Goal: Task Accomplishment & Management: Manage account settings

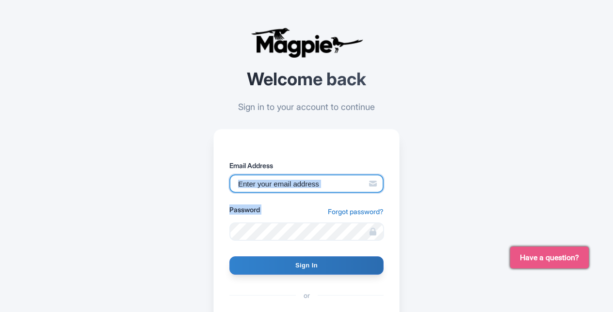
click at [287, 184] on input "Email Address" at bounding box center [306, 184] width 154 height 18
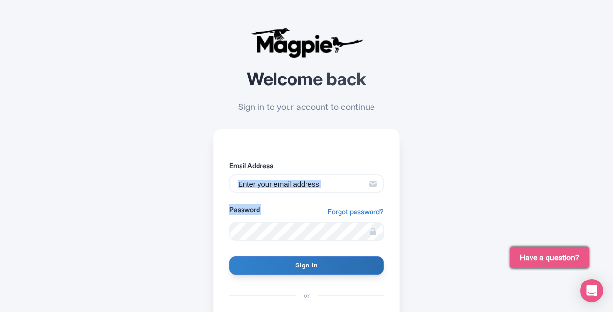
click at [288, 173] on div "Email Address" at bounding box center [306, 176] width 154 height 32
click at [288, 179] on input "Email Address" at bounding box center [306, 184] width 154 height 18
click at [288, 180] on input "Email Address" at bounding box center [306, 184] width 154 height 18
click at [289, 180] on input "Email Address" at bounding box center [306, 184] width 154 height 18
type input "tim@walking-quiz.com"
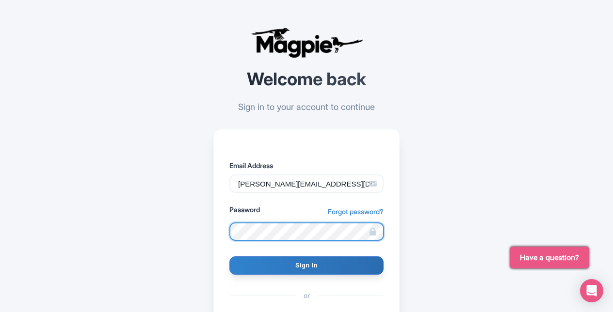
click at [229, 256] on input "Sign In" at bounding box center [306, 265] width 154 height 18
type input "Signing in..."
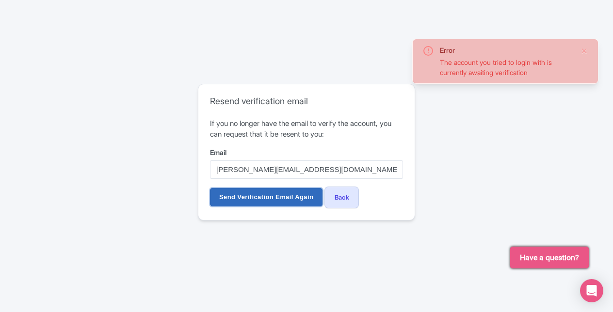
click at [296, 198] on input "Send Verification Email Again" at bounding box center [266, 197] width 112 height 18
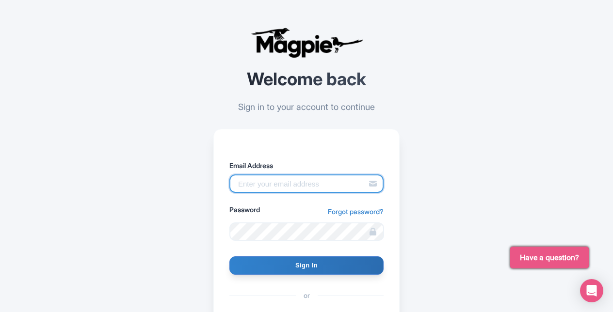
drag, startPoint x: 261, startPoint y: 185, endPoint x: 253, endPoint y: 189, distance: 9.1
click at [261, 185] on input "Email Address" at bounding box center [306, 184] width 154 height 18
type input "[EMAIL_ADDRESS][DOMAIN_NAME]"
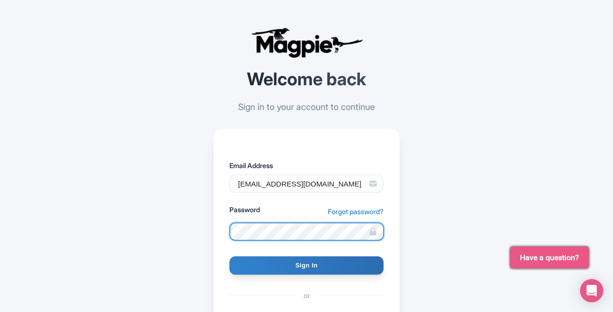
click at [229, 256] on input "Sign In" at bounding box center [306, 265] width 154 height 18
type input "Signing in..."
click at [229, 256] on input "Sign In" at bounding box center [306, 265] width 154 height 18
type input "Signing in..."
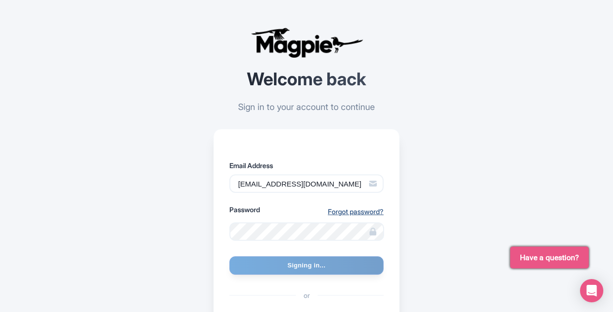
click at [355, 209] on link "Forgot password?" at bounding box center [356, 212] width 56 height 10
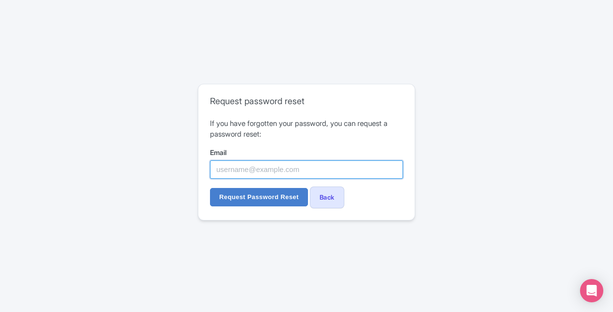
click at [279, 168] on input "Email" at bounding box center [306, 169] width 193 height 18
type input "timvveen96@gmail.com"
click at [210, 188] on input "Request Password Reset" at bounding box center [259, 197] width 98 height 18
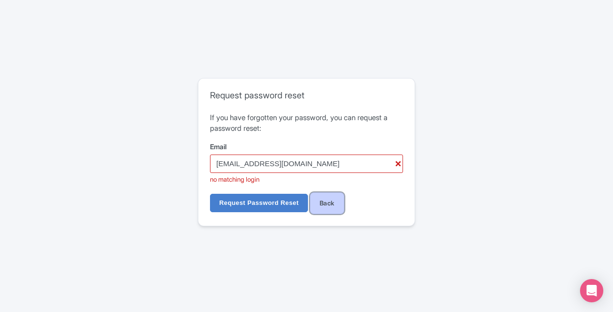
click at [327, 202] on link "Back" at bounding box center [327, 203] width 34 height 22
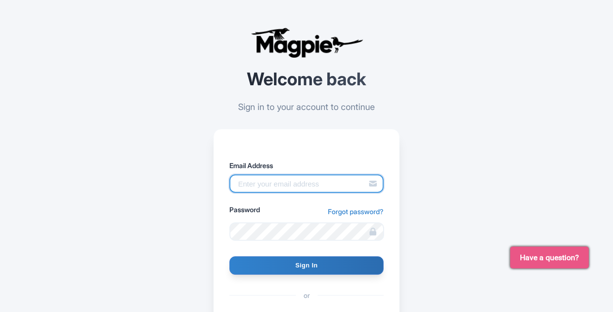
click at [277, 185] on input "Email Address" at bounding box center [306, 184] width 154 height 18
type input "tim@walking-quiz.com"
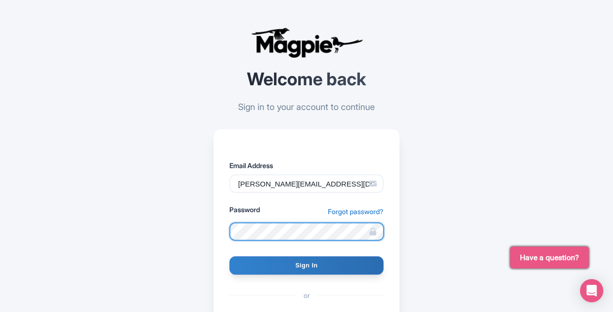
click at [229, 256] on input "Sign In" at bounding box center [306, 265] width 154 height 18
type input "Signing in..."
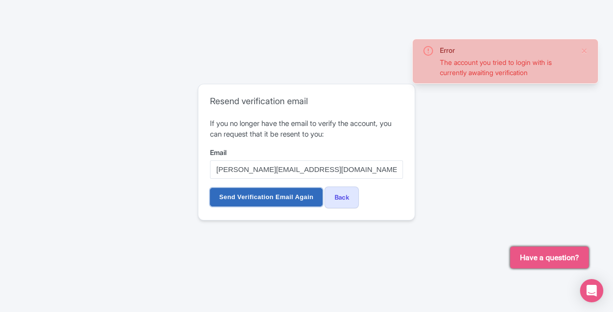
click at [244, 199] on input "Send Verification Email Again" at bounding box center [266, 197] width 112 height 18
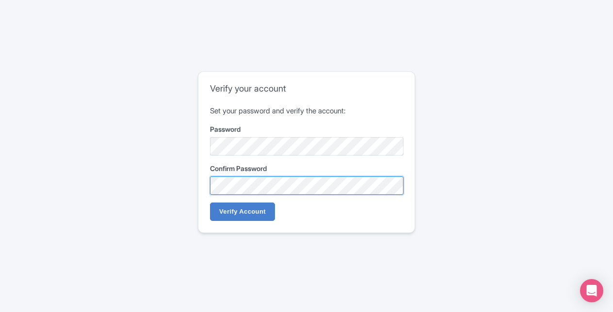
click at [210, 203] on input "Verify Account" at bounding box center [242, 212] width 65 height 18
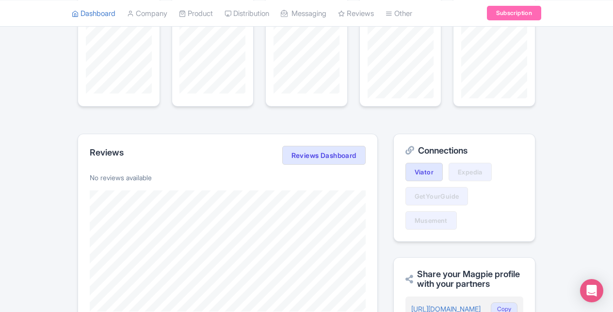
scroll to position [291, 0]
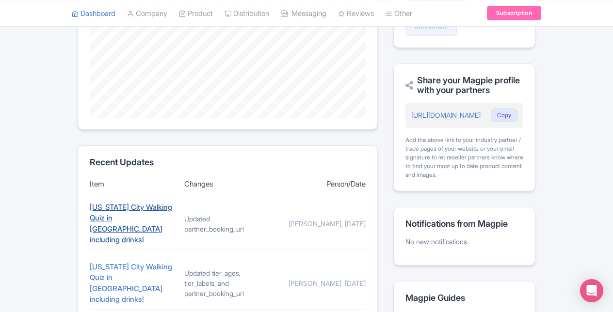
click at [111, 203] on link "[US_STATE] City Walking Quiz in [GEOGRAPHIC_DATA] including drinks!" at bounding box center [131, 224] width 82 height 42
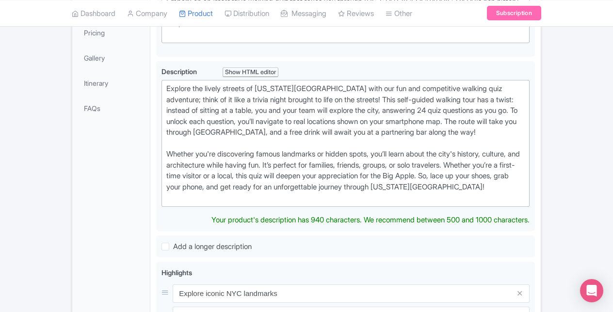
scroll to position [167, 0]
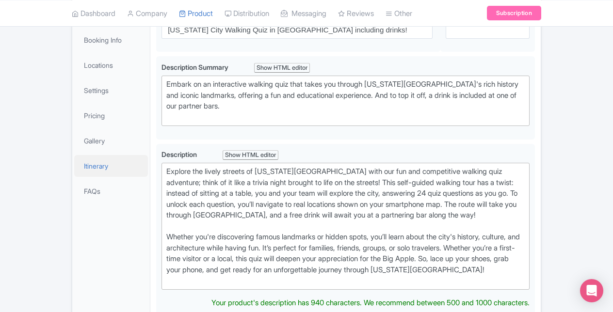
click at [102, 167] on link "Itinerary" at bounding box center [111, 166] width 74 height 22
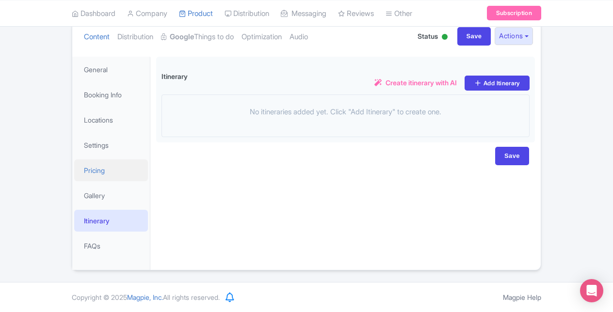
scroll to position [111, 0]
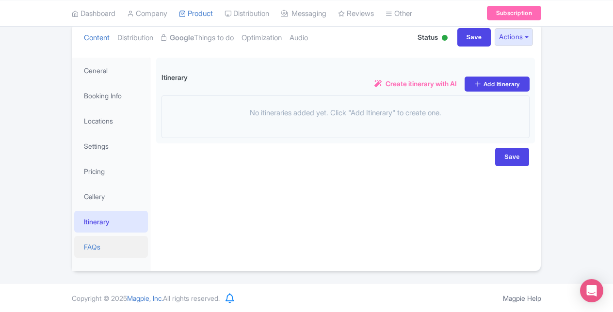
click at [96, 237] on link "FAQs" at bounding box center [111, 247] width 74 height 22
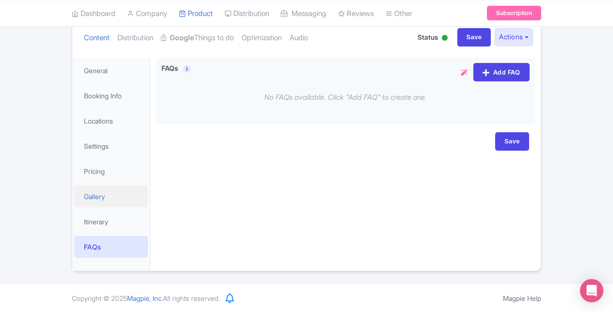
click at [111, 195] on link "Gallery" at bounding box center [111, 197] width 74 height 22
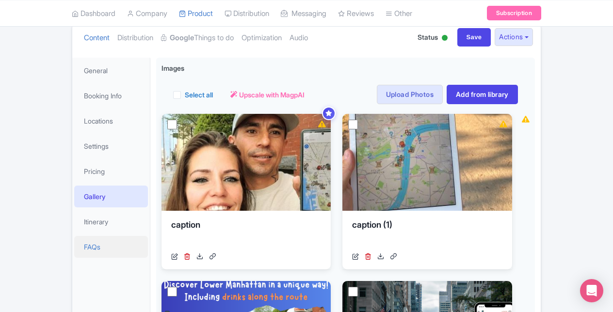
click at [95, 244] on link "FAQs" at bounding box center [111, 247] width 74 height 22
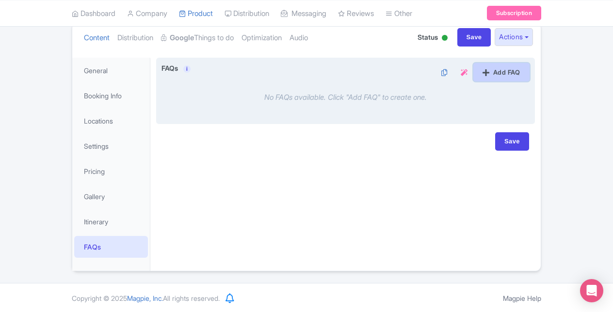
click at [489, 71] on link "Add FAQ" at bounding box center [501, 72] width 56 height 18
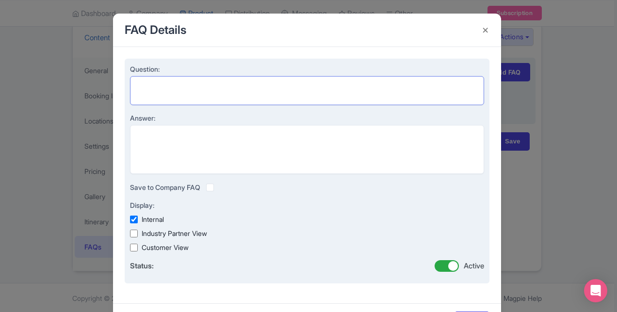
click at [269, 85] on textarea "Question:" at bounding box center [307, 90] width 354 height 29
click at [200, 130] on textarea "Answer:" at bounding box center [307, 149] width 354 height 49
click at [243, 89] on textarea "Where do I receive my code/" at bounding box center [307, 90] width 354 height 29
type textarea "H"
type textarea "h"
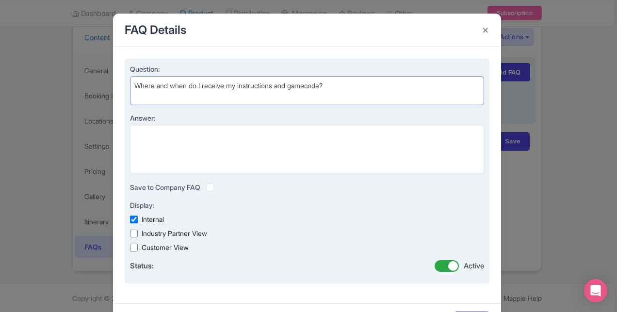
type textarea "Where and when do I receive my instructions and gamecode?"
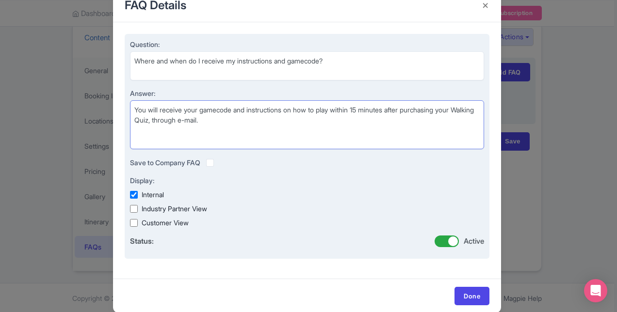
scroll to position [38, 0]
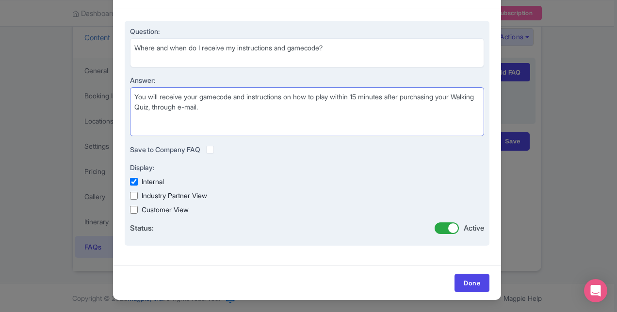
type textarea "You will receive your gamecode and instructions on how to play within 15 minute…"
click at [134, 208] on input "Customer View" at bounding box center [134, 210] width 8 height 8
checkbox input "true"
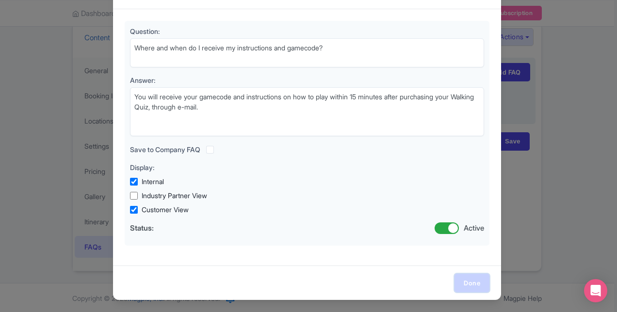
click at [472, 283] on link "Done" at bounding box center [471, 283] width 35 height 18
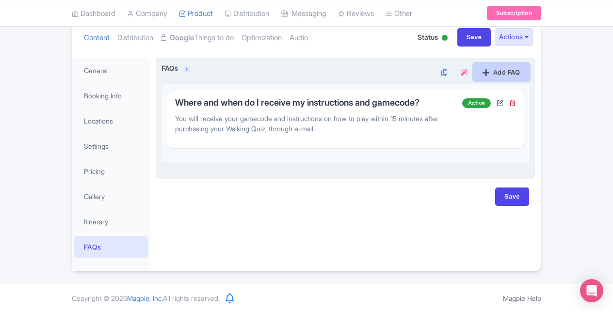
click at [499, 69] on link "Add FAQ" at bounding box center [501, 72] width 56 height 18
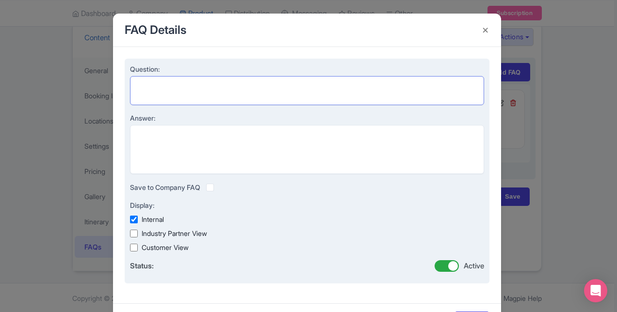
drag, startPoint x: 242, startPoint y: 85, endPoint x: 252, endPoint y: 84, distance: 10.2
click at [250, 84] on textarea "Question:" at bounding box center [307, 90] width 354 height 29
type textarea "Where is the starting location?"
type textarea "The start of this route is at the"
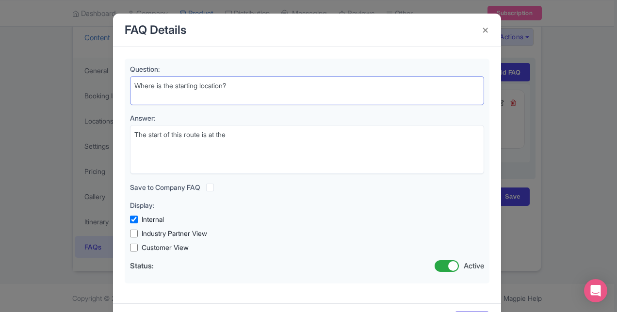
drag, startPoint x: 252, startPoint y: 84, endPoint x: 87, endPoint y: 62, distance: 166.4
click at [47, 60] on div "FAQ Details Question: Where is the starting location? Answer: The start of this…" at bounding box center [308, 156] width 617 height 312
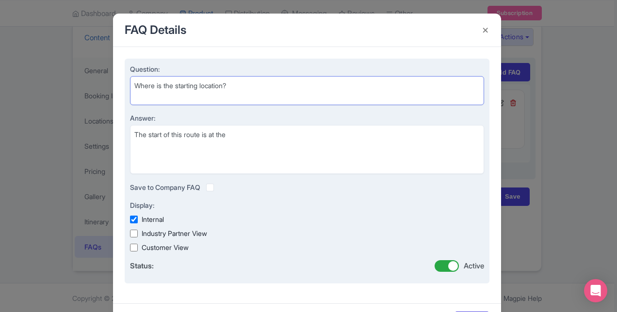
paste textarea ""What’s the starting point"
click at [139, 87] on textarea ""What’s the starting point?" at bounding box center [307, 90] width 354 height 29
drag, startPoint x: 136, startPoint y: 84, endPoint x: 166, endPoint y: 96, distance: 32.2
click at [143, 85] on textarea ""What’s the starting point?" at bounding box center [307, 90] width 354 height 29
type textarea ""hat’s the starting point?"
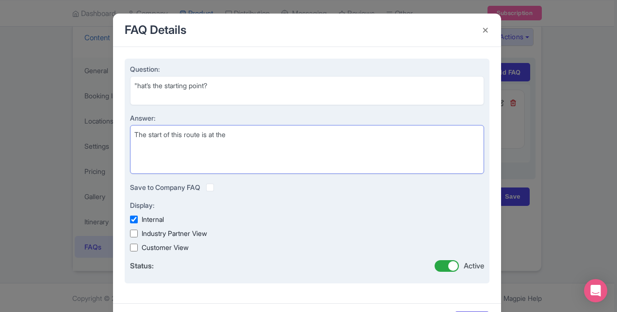
click at [265, 133] on textarea "The start of this route is at the" at bounding box center [307, 149] width 354 height 49
drag, startPoint x: 325, startPoint y: 146, endPoint x: 325, endPoint y: 138, distance: 8.7
click at [325, 147] on textarea "The start of this route is at the banksy museum in manh" at bounding box center [307, 149] width 354 height 49
click at [334, 142] on textarea "The start of this route is at the banksy museum in manhattan" at bounding box center [307, 149] width 354 height 49
drag, startPoint x: 334, startPoint y: 142, endPoint x: 342, endPoint y: 139, distance: 8.7
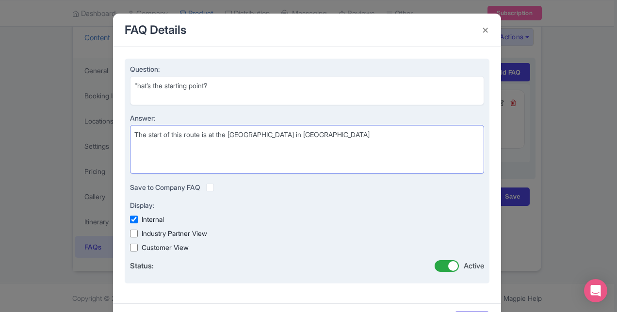
click at [335, 142] on textarea "The start of this route is at the banksy museum in manhattan" at bounding box center [307, 149] width 354 height 49
click at [346, 135] on textarea "The start of this route is at the banksy museum in manhattan" at bounding box center [307, 149] width 354 height 49
click at [355, 136] on textarea "The start of this route is at the banksy museum in manhattan" at bounding box center [307, 149] width 354 height 49
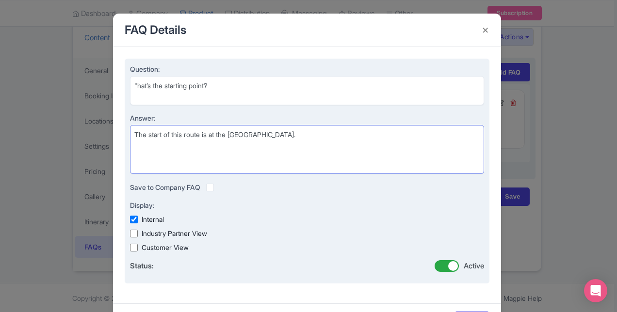
paste textarea "journey kicks off at the Banksy Museum"
click at [202, 136] on textarea "The journey kicks off at the Banksy Museum" at bounding box center [307, 149] width 354 height 49
click at [204, 136] on textarea "The journey kicks off at the Banksy Museum" at bounding box center [307, 149] width 354 height 49
click at [321, 144] on textarea "The journey kicks off near the Banksy Museum" at bounding box center [307, 149] width 354 height 49
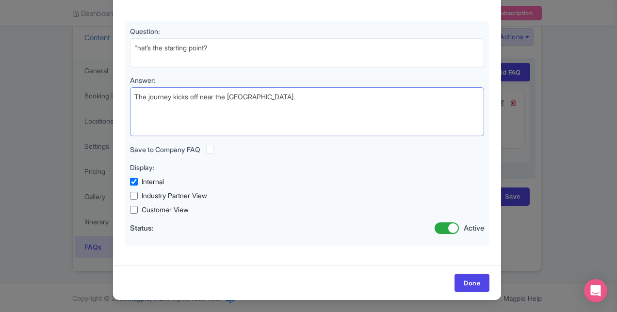
type textarea "The journey kicks off near the Banksy Museum."
drag, startPoint x: 472, startPoint y: 291, endPoint x: 472, endPoint y: 285, distance: 6.3
click at [471, 293] on div "Done" at bounding box center [307, 283] width 388 height 34
click at [472, 286] on link "Done" at bounding box center [471, 283] width 35 height 18
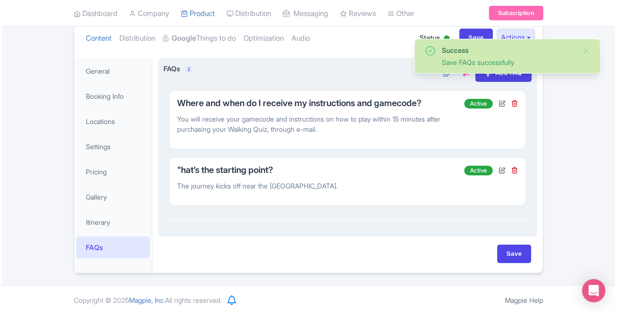
scroll to position [111, 0]
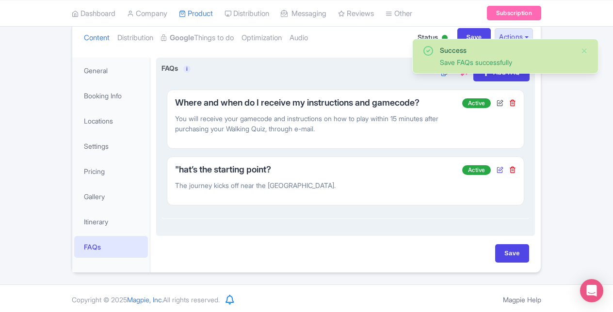
click at [501, 168] on icon at bounding box center [500, 169] width 7 height 7
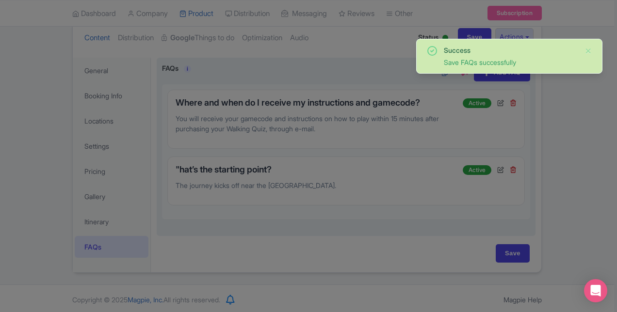
scroll to position [0, 0]
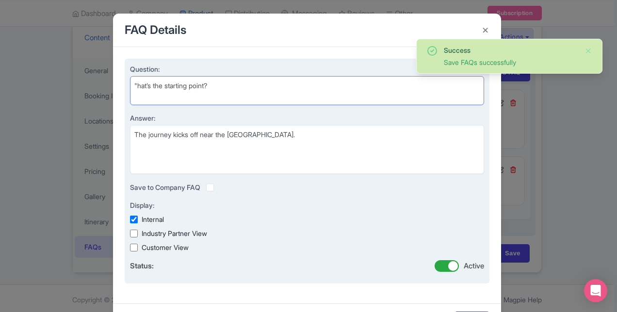
click at [136, 84] on textarea ""hat’s the starting point?" at bounding box center [307, 90] width 354 height 29
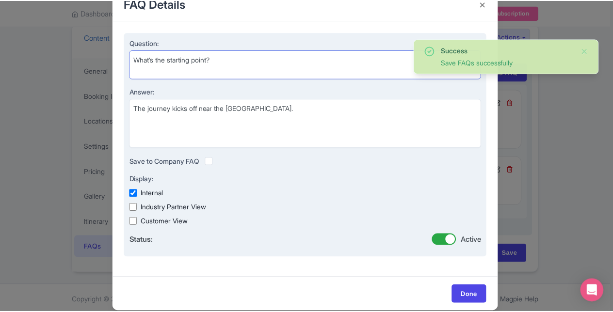
scroll to position [38, 0]
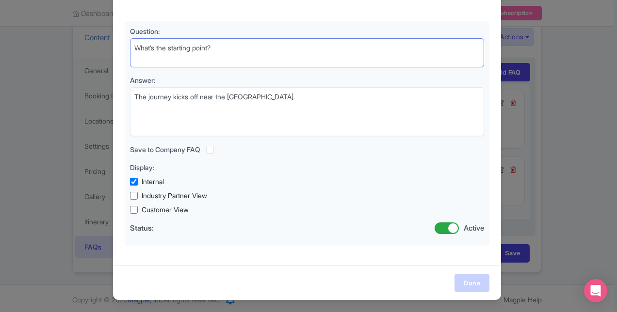
type textarea "What’s the starting point?"
click at [459, 285] on link "Done" at bounding box center [471, 283] width 35 height 18
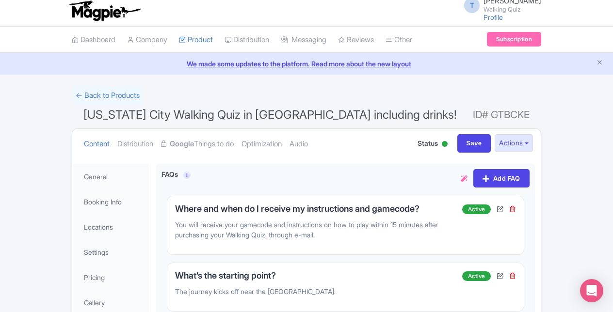
scroll to position [0, 0]
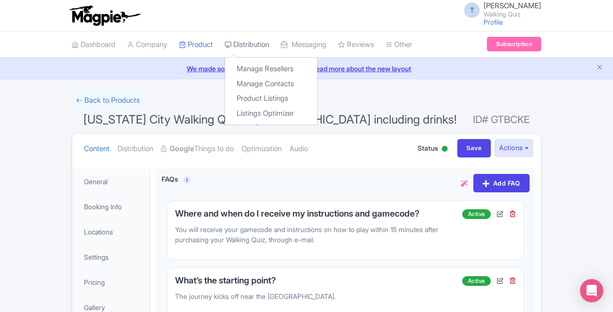
click at [240, 40] on link "Distribution" at bounding box center [246, 45] width 45 height 27
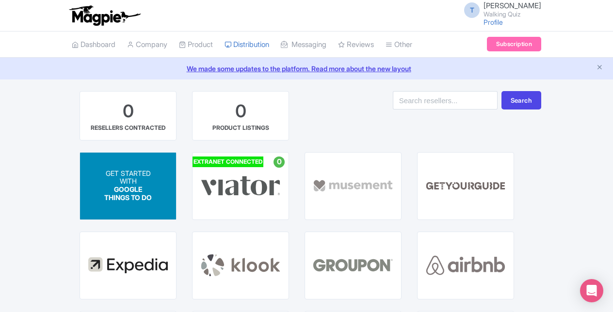
click at [134, 186] on span "GOOGLE THINGS TO DO" at bounding box center [128, 194] width 48 height 16
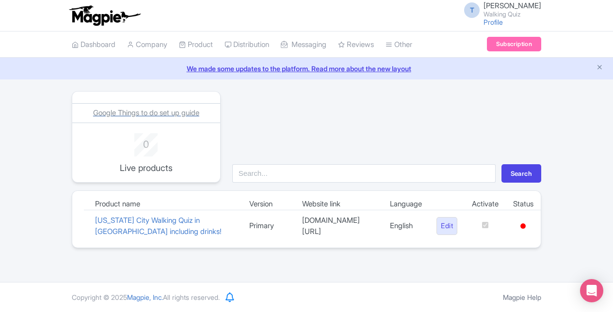
click at [136, 107] on div "Google Things to do set up guide" at bounding box center [146, 113] width 148 height 19
click at [142, 110] on span "Google Things to do set up guide" at bounding box center [146, 112] width 106 height 9
click at [159, 221] on link "[US_STATE] City Walking Quiz in [GEOGRAPHIC_DATA] including drinks!" at bounding box center [158, 226] width 127 height 20
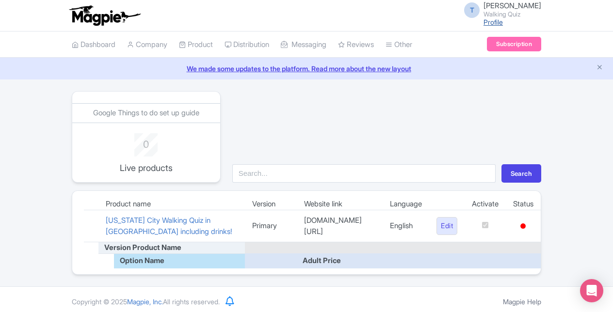
click at [503, 21] on link "Profile" at bounding box center [492, 22] width 19 height 8
click at [512, 42] on link "Subscription" at bounding box center [514, 44] width 54 height 15
click at [519, 43] on link "Subscription" at bounding box center [514, 44] width 54 height 15
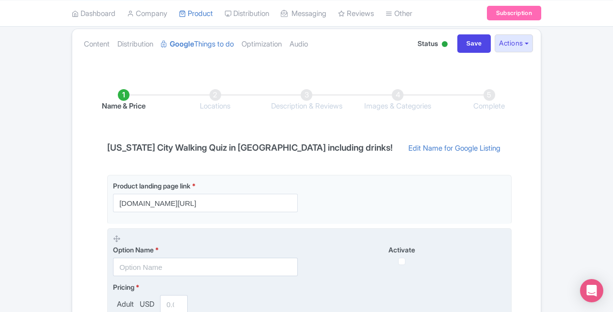
scroll to position [194, 0]
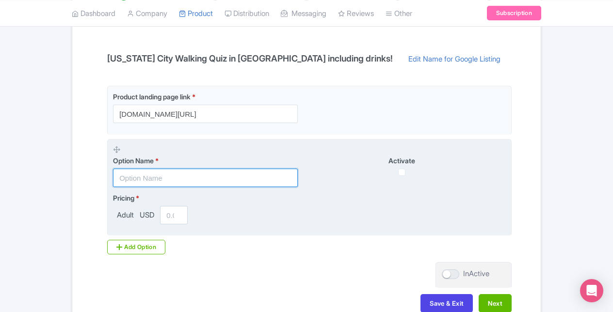
click at [166, 179] on input "text" at bounding box center [205, 178] width 185 height 18
type input "W"
type input "Interactive Walking Tour in Manhattan including drinks!"
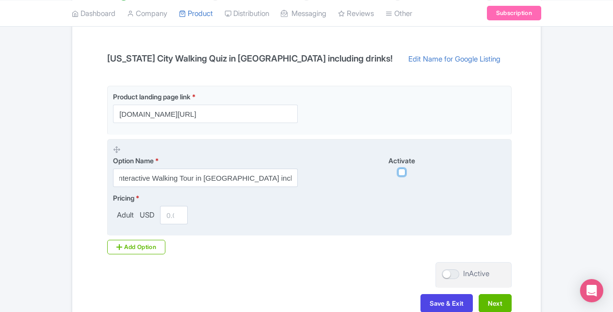
click at [401, 172] on input "checkbox" at bounding box center [401, 172] width 7 height 7
checkbox input "true"
click at [176, 214] on input "1" at bounding box center [174, 215] width 28 height 18
drag, startPoint x: 172, startPoint y: 213, endPoint x: 161, endPoint y: 212, distance: 10.8
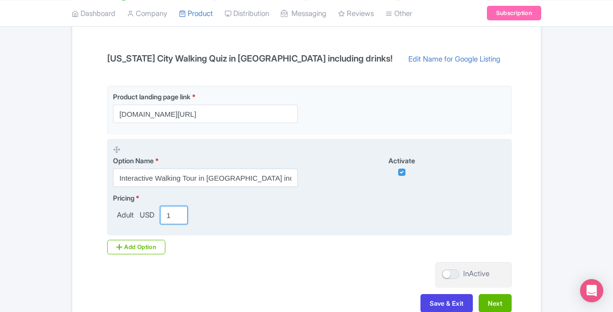
click at [161, 212] on input "1" at bounding box center [174, 215] width 28 height 18
type input "15"
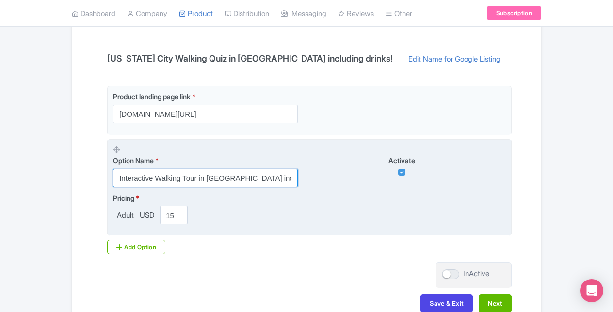
click at [133, 179] on input "Interactive Walking Tour in [GEOGRAPHIC_DATA] including drinks!" at bounding box center [205, 178] width 185 height 18
click at [153, 176] on input "Interactive Walking Tour in [GEOGRAPHIC_DATA] including drinks!" at bounding box center [205, 178] width 185 height 18
type input "Interactive Walking Tour in [GEOGRAPHIC_DATA] including drinks!"
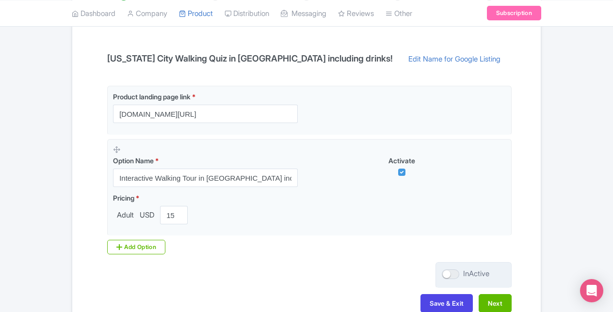
click at [456, 276] on div at bounding box center [450, 275] width 17 height 10
click at [448, 276] on input "InActive" at bounding box center [445, 274] width 6 height 6
checkbox input "true"
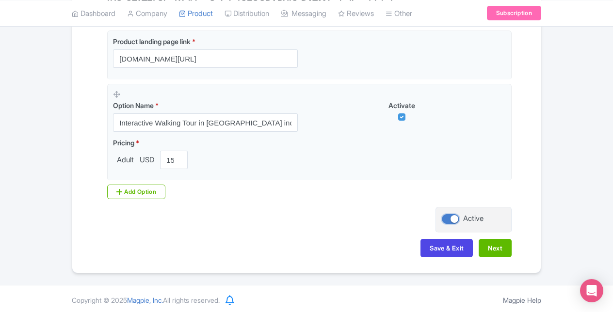
scroll to position [249, 0]
click at [499, 247] on button "Next" at bounding box center [495, 248] width 33 height 18
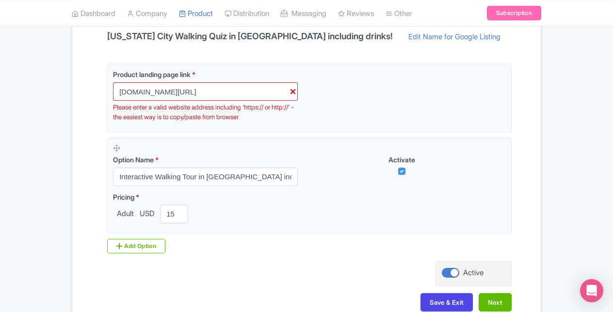
scroll to position [201, 0]
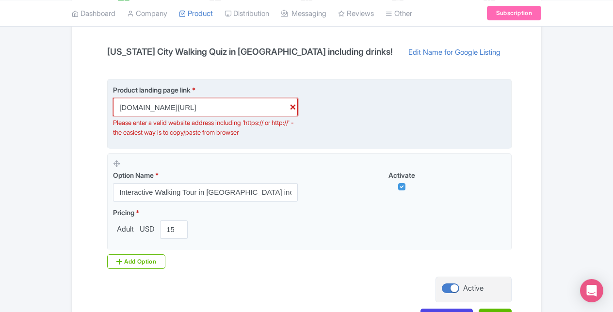
click at [122, 110] on input "walking-quiz.com/new-york" at bounding box center [205, 107] width 185 height 18
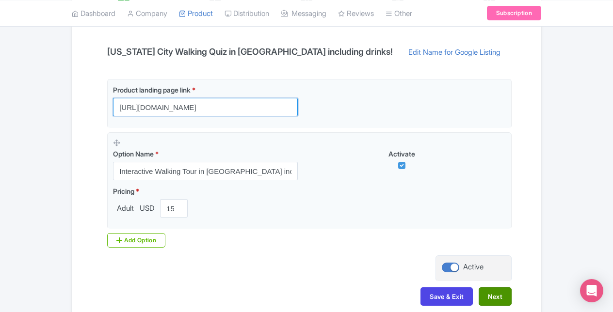
type input "https://walking-quiz.com/new-york"
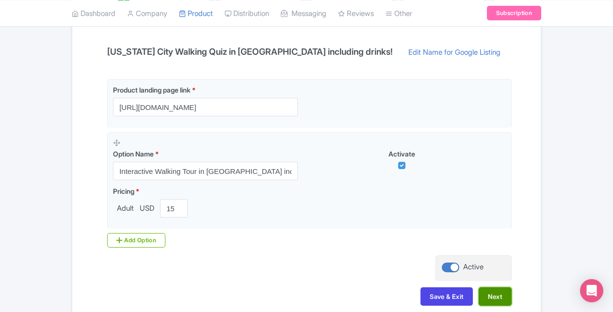
click at [485, 293] on button "Next" at bounding box center [495, 297] width 33 height 18
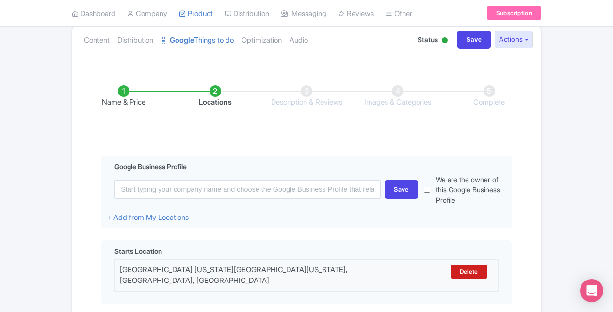
scroll to position [0, 0]
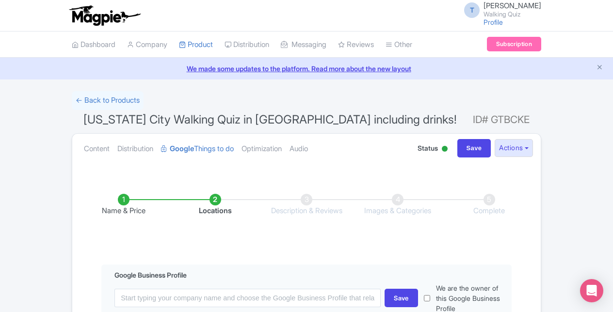
click at [121, 202] on li "Name & Price" at bounding box center [123, 205] width 91 height 23
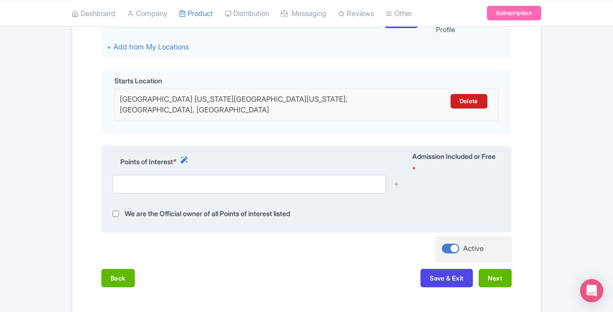
scroll to position [327, 0]
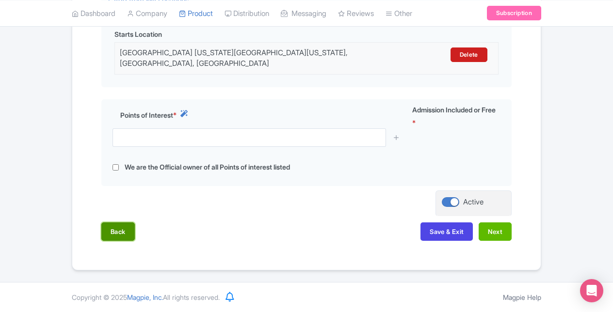
click at [102, 234] on button "Back" at bounding box center [117, 232] width 33 height 18
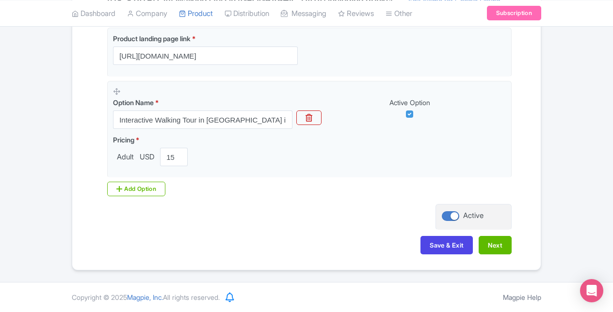
scroll to position [249, 0]
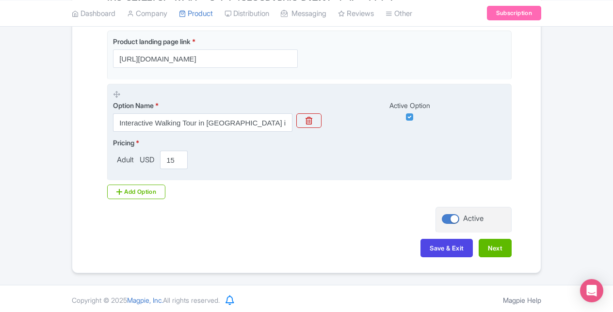
click at [117, 156] on span "Adult" at bounding box center [125, 160] width 25 height 11
click at [121, 159] on span "Adult" at bounding box center [125, 160] width 25 height 11
click at [125, 159] on span "Adult" at bounding box center [125, 160] width 25 height 11
click at [190, 128] on input "Interactive Walking Tour in Manhattan including drinks!" at bounding box center [202, 122] width 179 height 18
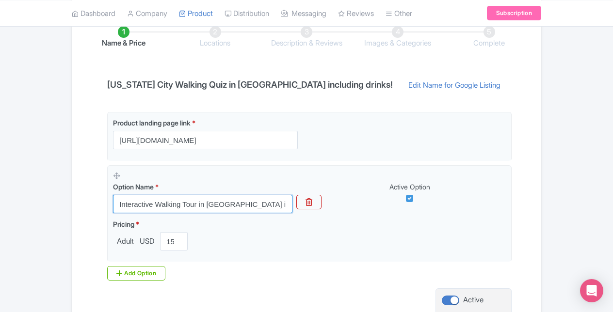
scroll to position [152, 0]
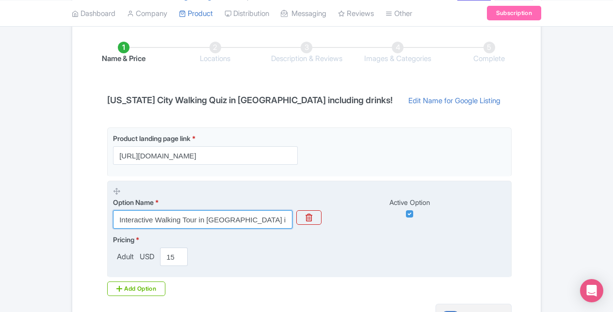
click at [211, 216] on input "Interactive Walking Tour in Manhattan including drinks!" at bounding box center [202, 219] width 179 height 18
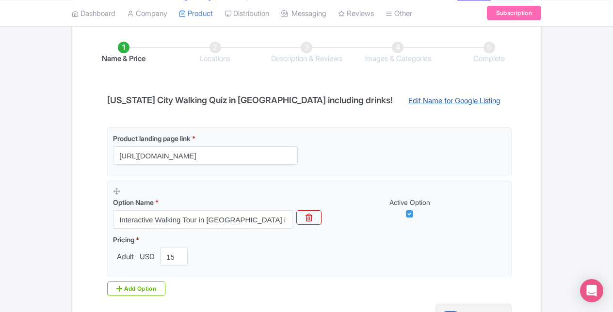
click at [399, 102] on link "Edit Name for Google Listing" at bounding box center [455, 104] width 112 height 16
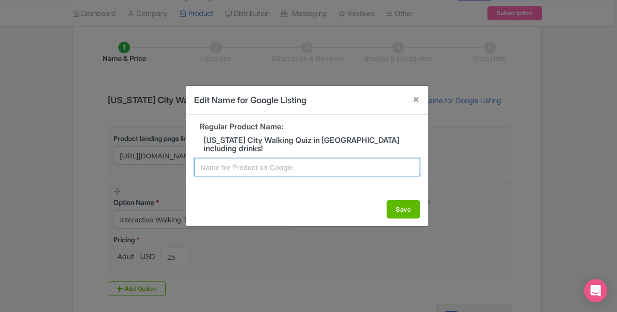
click at [271, 164] on input "text" at bounding box center [307, 167] width 226 height 18
paste input "Interactive Walking Tour in Manhattan including drinks!"
type input "Interactive Walking Tour in Manhattan including drinks!"
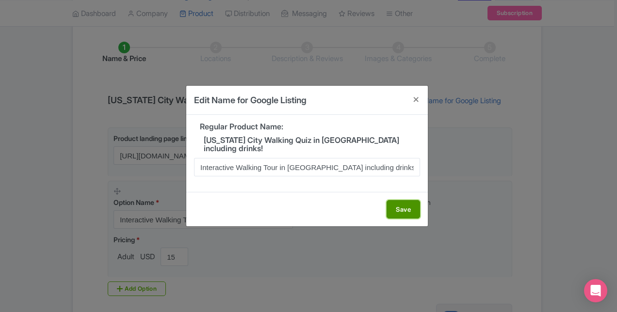
click at [401, 207] on button "Save" at bounding box center [402, 209] width 33 height 18
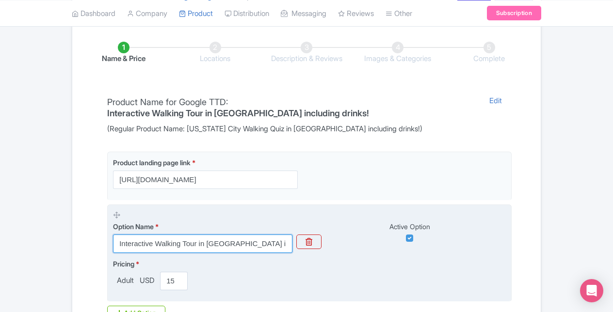
click at [174, 235] on input "Interactive Walking Tour in Manhattan including drinks!" at bounding box center [202, 244] width 179 height 18
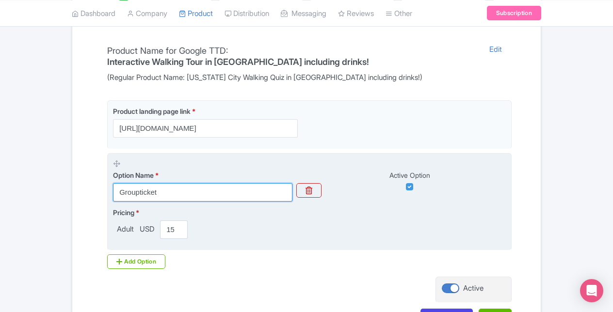
scroll to position [262, 0]
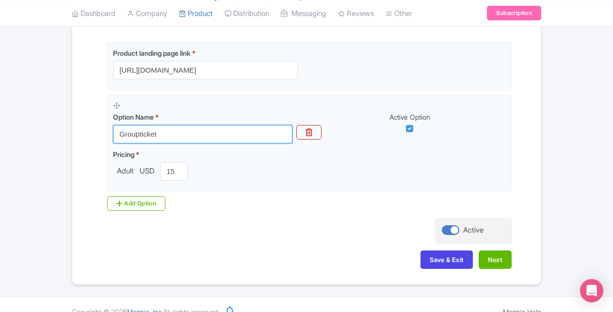
type input "Groupticket"
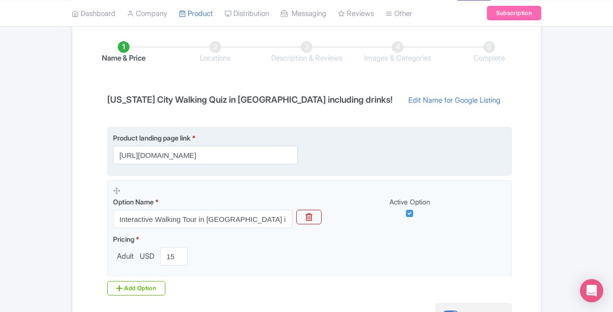
scroll to position [152, 0]
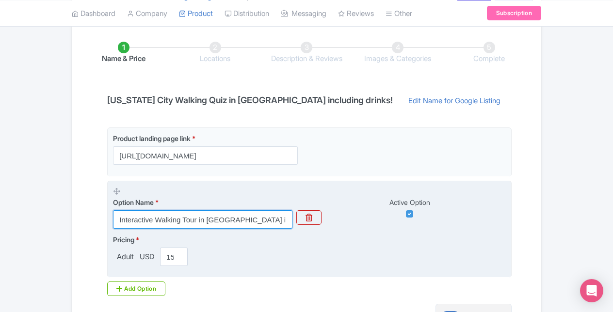
click at [172, 218] on input "Interactive Walking Tour in [GEOGRAPHIC_DATA] including drinks!" at bounding box center [202, 219] width 179 height 18
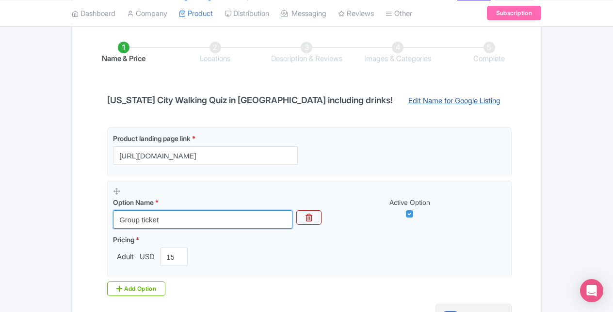
type input "Group ticket"
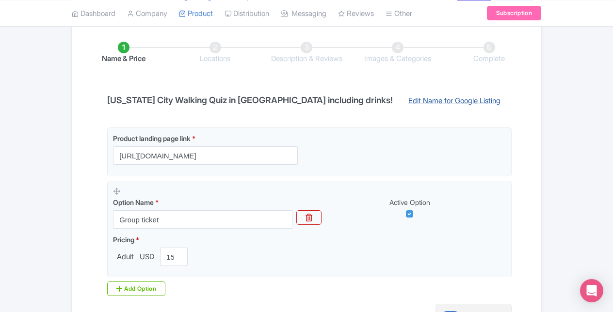
click at [421, 100] on link "Edit Name for Google Listing" at bounding box center [455, 104] width 112 height 16
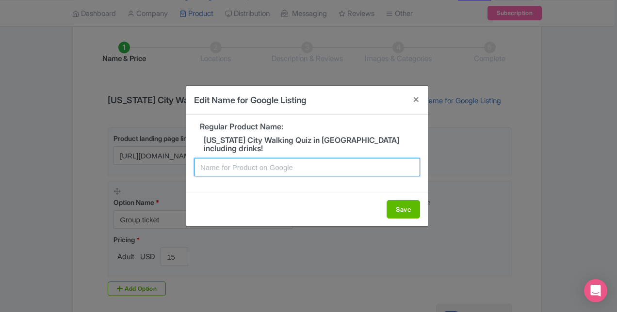
click at [278, 168] on input "text" at bounding box center [307, 167] width 226 height 18
paste input "Interactive Walking Tour in [GEOGRAPHIC_DATA] including drinks!"
type input "Interactive Walking Tour in [GEOGRAPHIC_DATA] including drinks!"
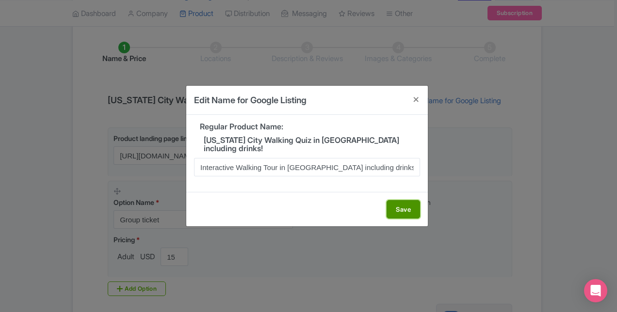
click at [401, 207] on button "Save" at bounding box center [402, 209] width 33 height 18
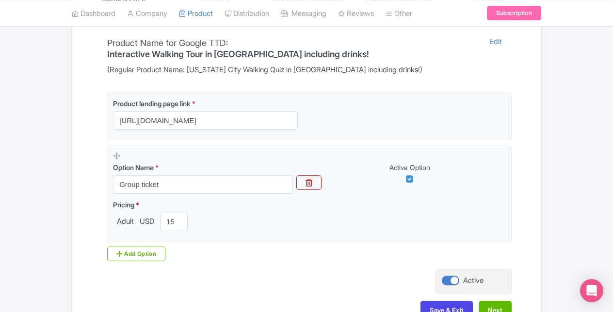
scroll to position [262, 0]
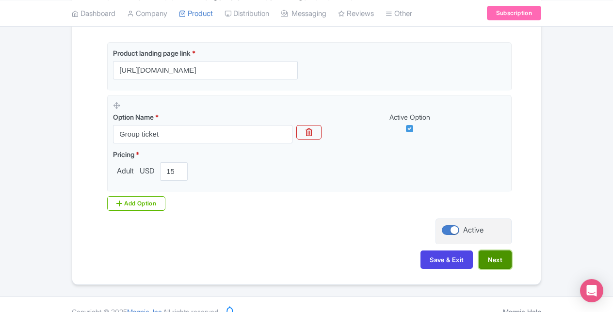
click at [499, 251] on button "Next" at bounding box center [495, 260] width 33 height 18
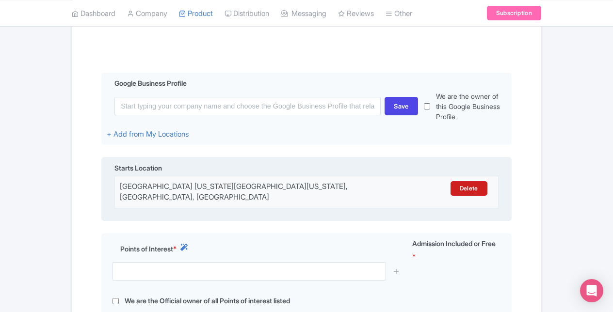
scroll to position [213, 0]
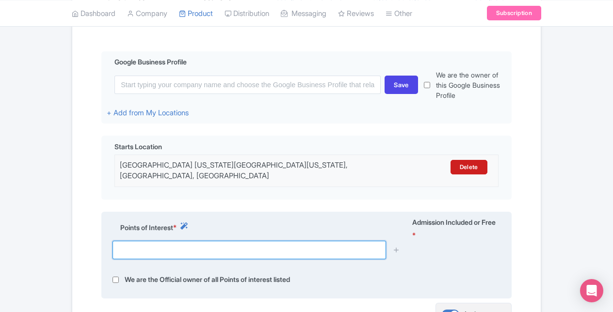
click at [163, 249] on input "text" at bounding box center [248, 250] width 273 height 18
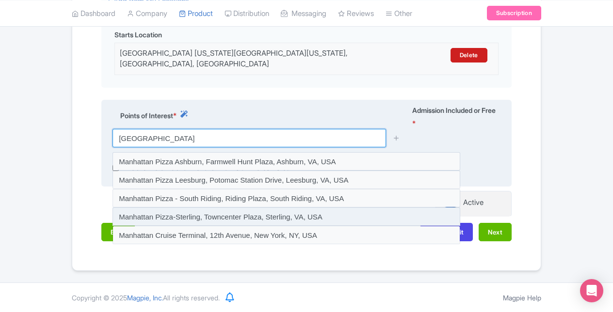
scroll to position [327, 0]
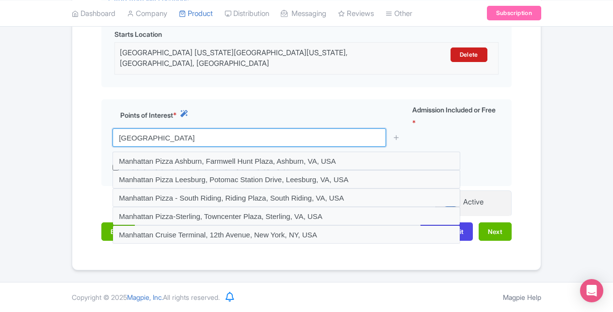
drag, startPoint x: 165, startPoint y: 139, endPoint x: -2, endPoint y: 123, distance: 167.6
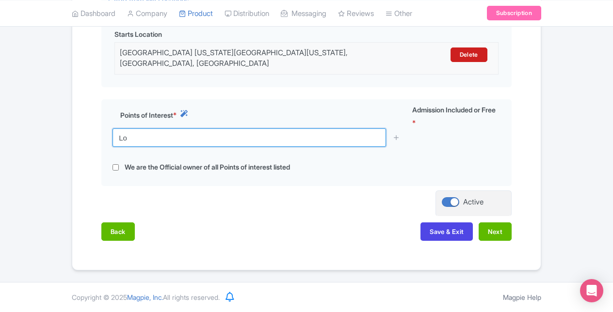
type input "L"
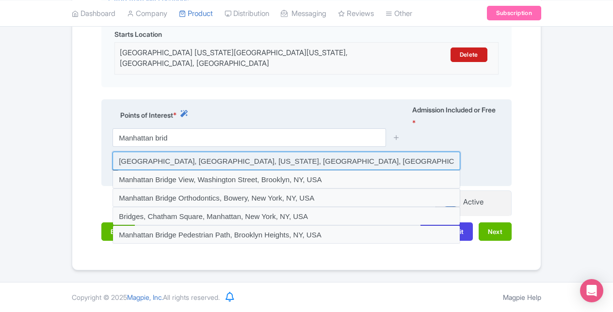
click at [186, 160] on input at bounding box center [286, 161] width 348 height 18
type input "Manhattan Bridge, Manhattan Bridge, New York, NY, USA"
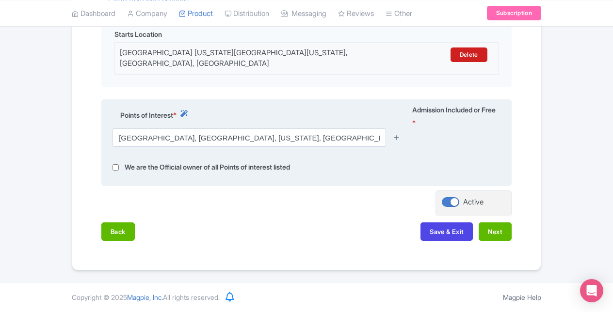
click at [394, 139] on icon at bounding box center [396, 137] width 7 height 7
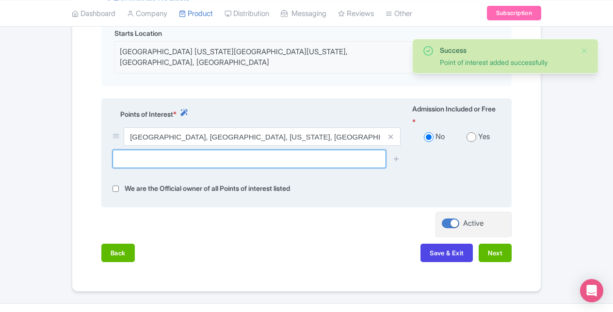
click at [228, 157] on input "text" at bounding box center [248, 159] width 273 height 18
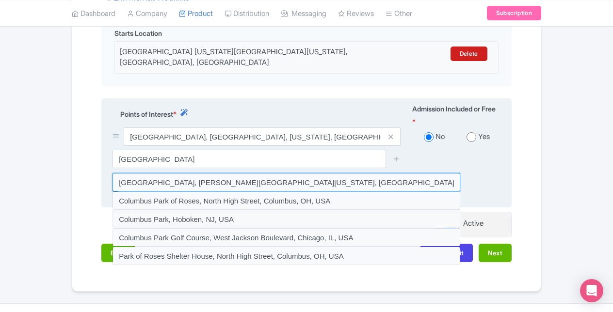
click at [195, 186] on input at bounding box center [286, 182] width 348 height 18
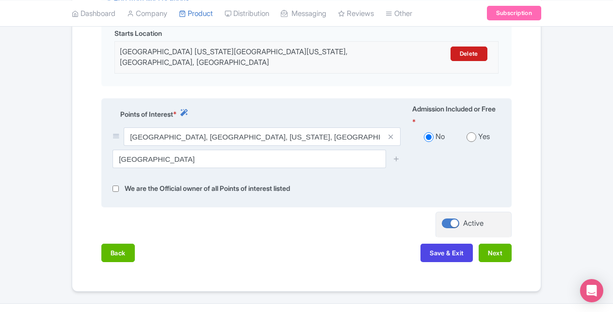
type input "Columbus Park, Baxter Street, New York, NY, USA"
click at [394, 161] on icon at bounding box center [396, 158] width 7 height 7
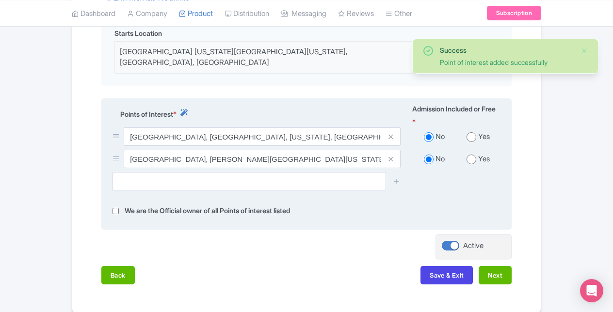
click at [264, 172] on div "Columbus Park, Baxter Street, New York, NY, USA" at bounding box center [257, 161] width 300 height 22
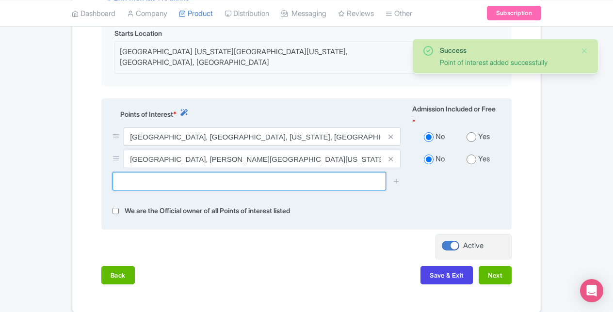
click at [261, 185] on input "text" at bounding box center [248, 181] width 273 height 18
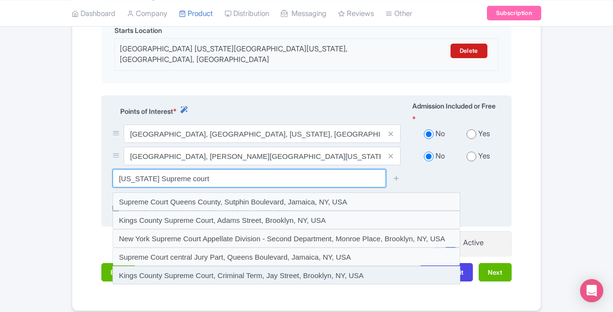
scroll to position [371, 0]
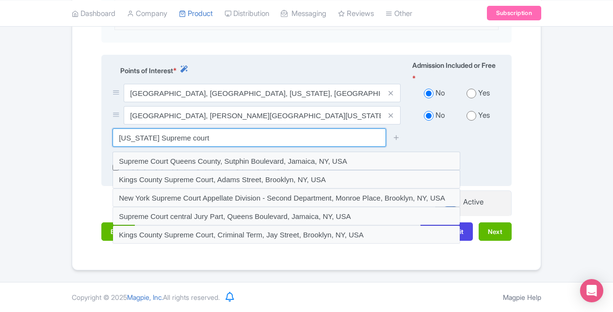
click at [151, 139] on input "New York Supreme court" at bounding box center [248, 137] width 273 height 18
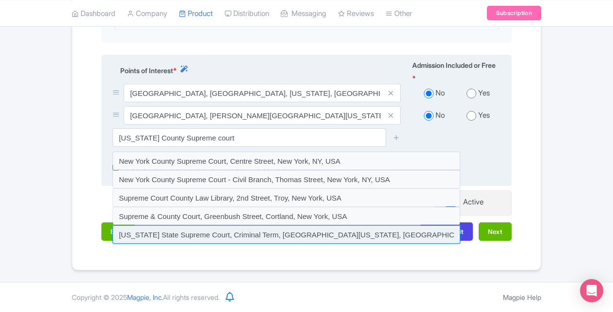
click at [301, 239] on input at bounding box center [286, 234] width 348 height 18
type input "New York State Supreme Court, Criminal Term, Centre Street, New York, NY, USA"
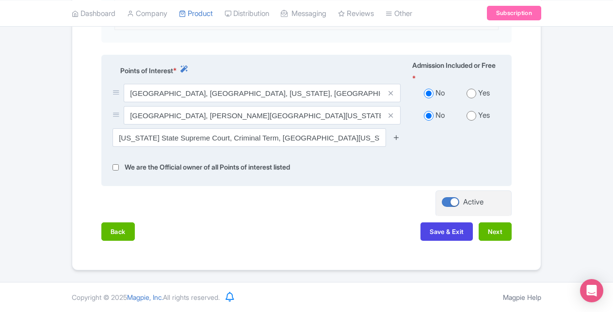
click at [395, 137] on icon at bounding box center [396, 137] width 7 height 7
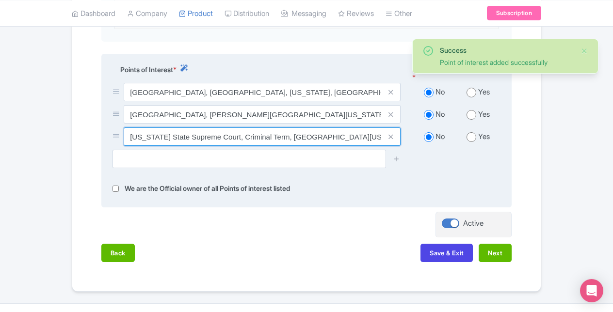
click at [205, 146] on input "New York State Supreme Court, Criminal Term, Centre Street, New York, NY, USA" at bounding box center [262, 137] width 277 height 18
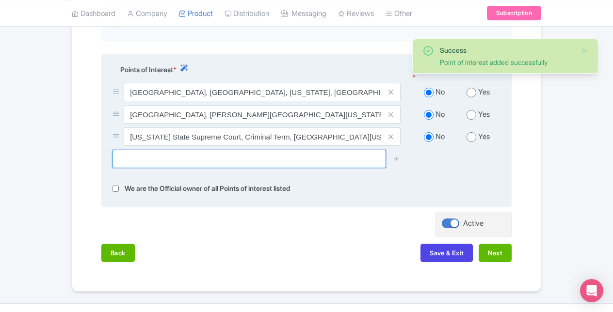
click at [189, 158] on input "text" at bounding box center [248, 159] width 273 height 18
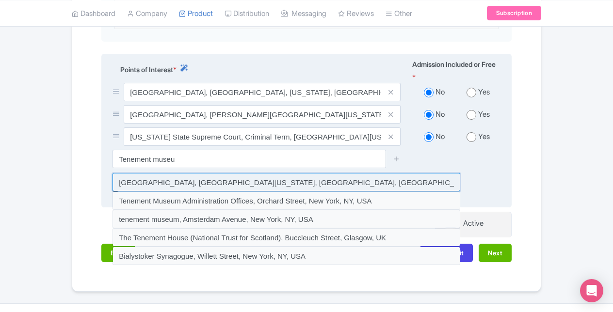
click at [222, 188] on input at bounding box center [286, 182] width 348 height 18
type input "Tenement Museum, Orchard Street, New York, NY, USA"
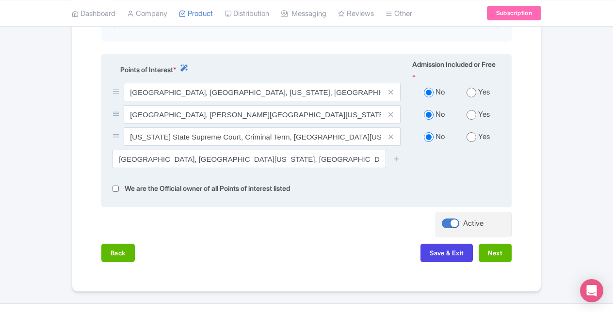
click at [392, 158] on div at bounding box center [396, 159] width 19 height 18
click at [396, 162] on icon at bounding box center [396, 158] width 7 height 7
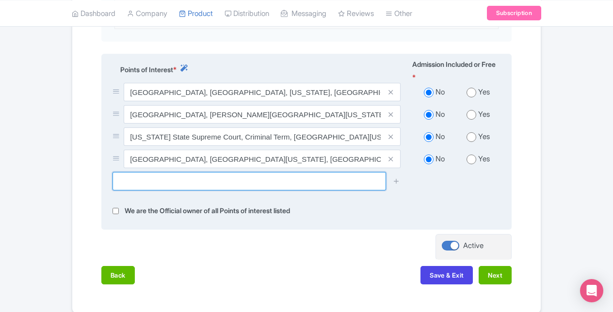
click at [202, 179] on input "text" at bounding box center [248, 181] width 273 height 18
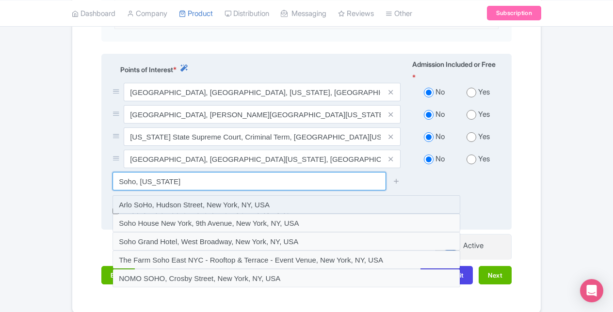
scroll to position [416, 0]
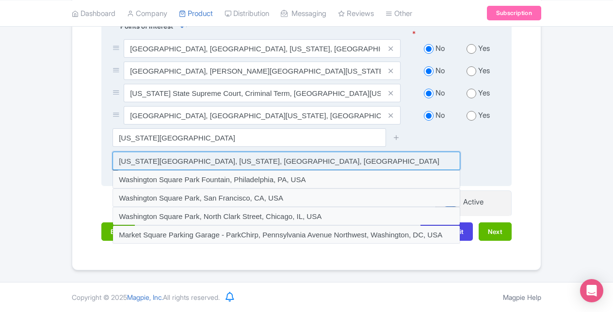
click at [270, 159] on input at bounding box center [286, 161] width 348 height 18
type input "Washington Square Park, New York, NY, USA"
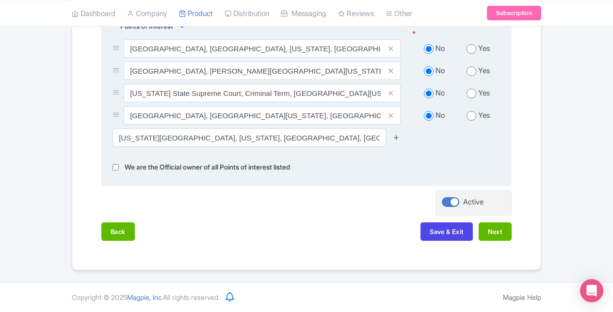
drag, startPoint x: 401, startPoint y: 134, endPoint x: 397, endPoint y: 139, distance: 6.6
click at [397, 140] on div at bounding box center [396, 137] width 19 height 18
click at [397, 139] on icon at bounding box center [396, 137] width 7 height 7
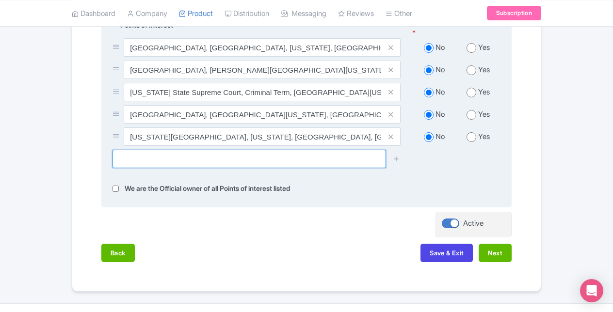
click at [201, 166] on input "text" at bounding box center [248, 159] width 273 height 18
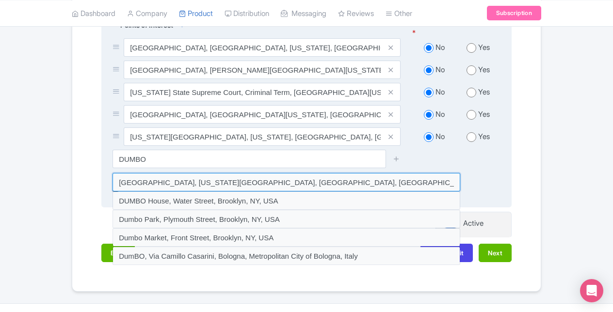
click at [165, 186] on input at bounding box center [286, 182] width 348 height 18
type input "DUMBO Manhattan Bridge View, Washington Street, Brooklyn, NY, USA"
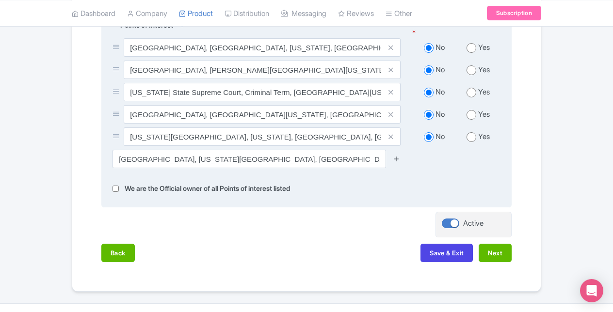
click at [397, 162] on icon at bounding box center [396, 158] width 7 height 7
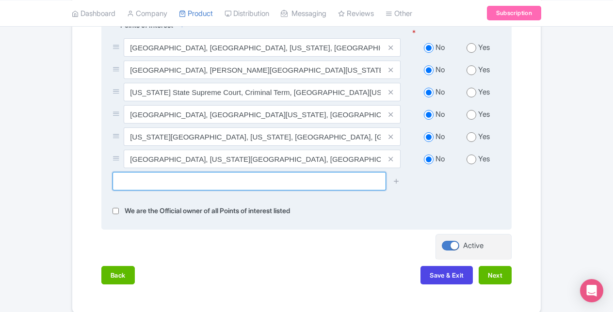
drag, startPoint x: 157, startPoint y: 189, endPoint x: 150, endPoint y: 188, distance: 6.4
click at [157, 189] on input "text" at bounding box center [248, 181] width 273 height 18
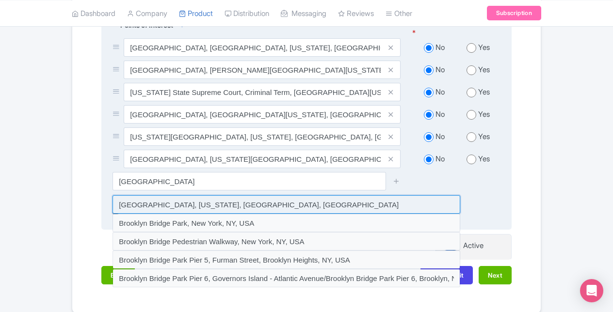
click at [179, 206] on input at bounding box center [286, 204] width 348 height 18
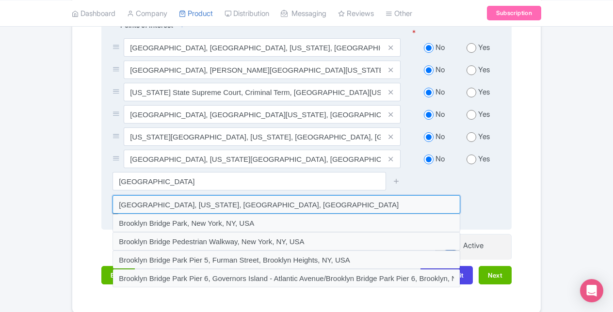
type input "Brooklyn Bridge, New York, NY, USA"
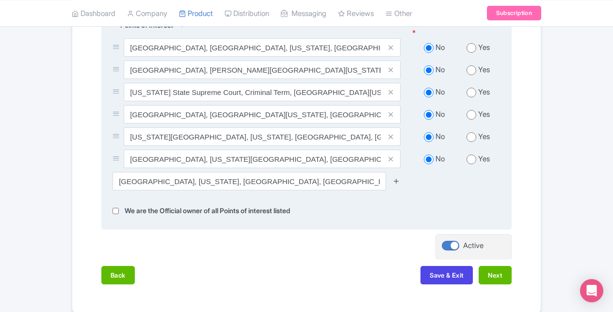
click at [394, 182] on icon at bounding box center [396, 180] width 7 height 7
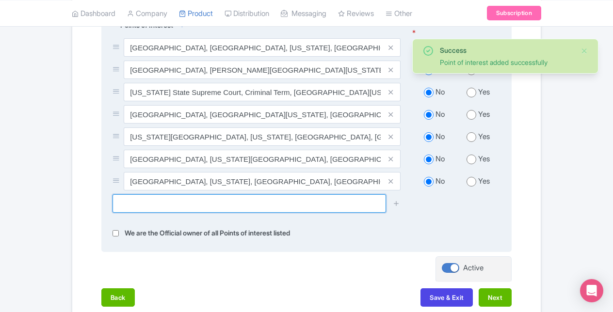
click at [284, 208] on input "text" at bounding box center [248, 203] width 273 height 18
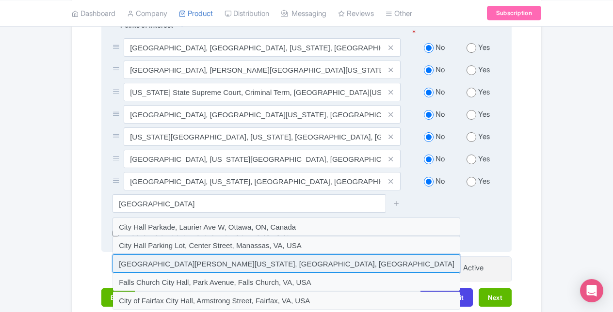
click at [171, 267] on input at bounding box center [286, 264] width 348 height 18
type input "City Hall Park, Broadway &, Chambers Street, New York, NY, USA"
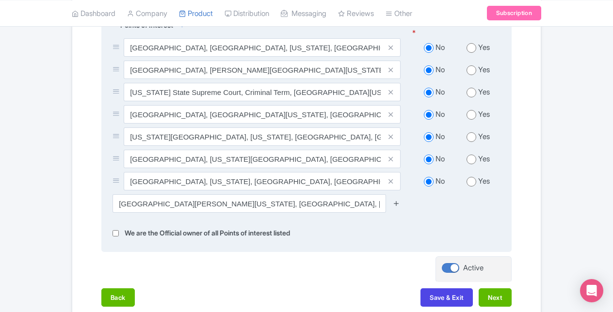
click at [400, 205] on icon at bounding box center [396, 203] width 7 height 7
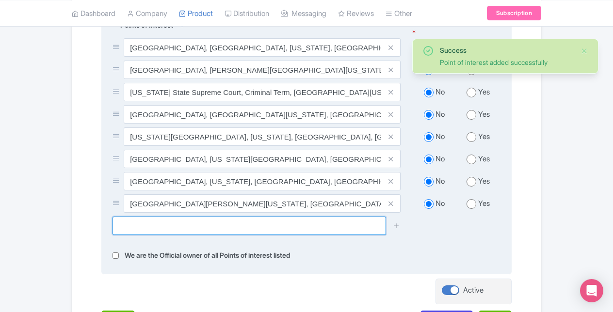
click at [271, 221] on input "text" at bounding box center [248, 226] width 273 height 18
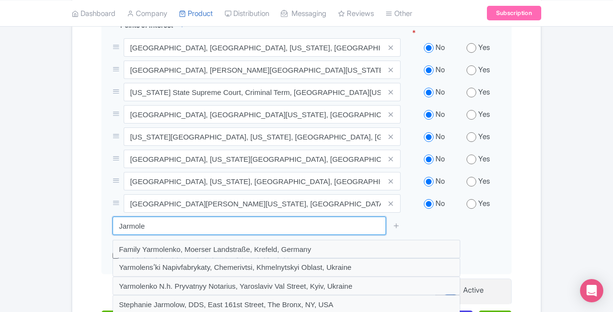
drag, startPoint x: 170, startPoint y: 231, endPoint x: 55, endPoint y: 193, distance: 121.1
click at [47, 218] on div "Success Point of interest added successfully ← Back to Products New York City W…" at bounding box center [306, 17] width 613 height 684
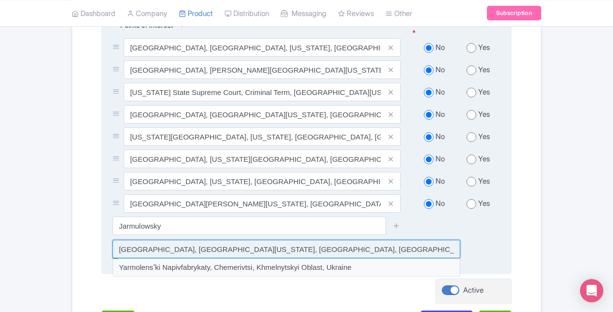
click at [208, 248] on input at bounding box center [286, 249] width 348 height 18
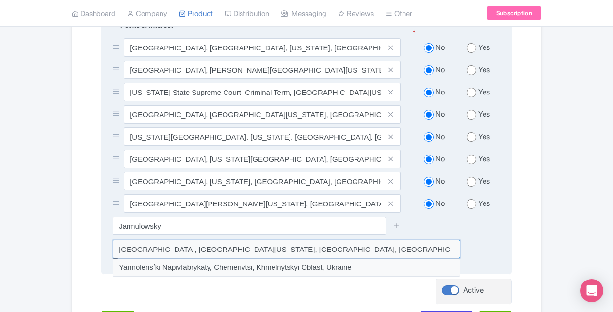
type input "Jarmulowsky Building, Orchard Street, New York, NY, USA"
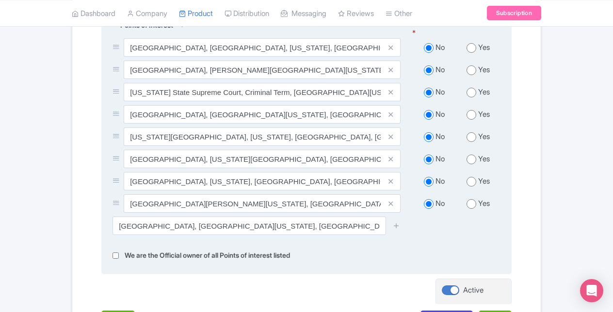
click at [401, 229] on div at bounding box center [396, 226] width 19 height 18
click at [400, 235] on div at bounding box center [396, 226] width 19 height 18
click at [398, 229] on icon at bounding box center [396, 225] width 7 height 7
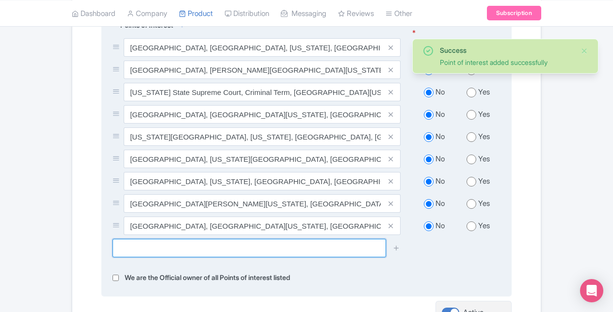
click at [184, 246] on input "text" at bounding box center [248, 248] width 273 height 18
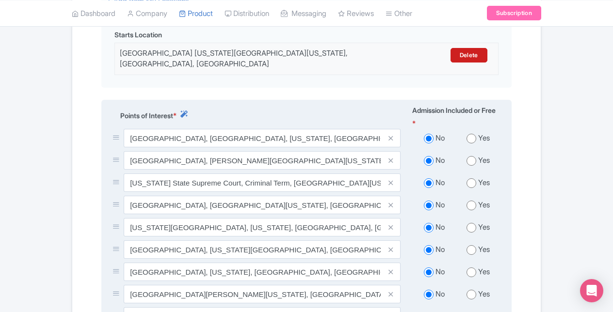
scroll to position [368, 0]
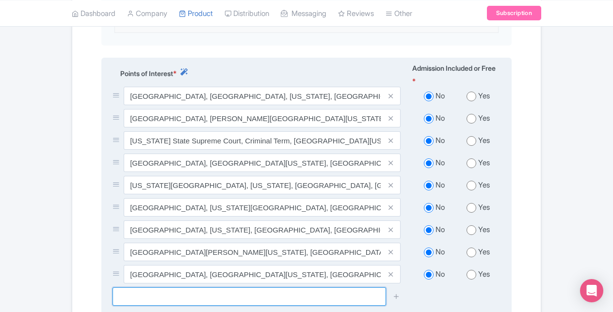
click at [155, 298] on input "text" at bounding box center [248, 297] width 273 height 18
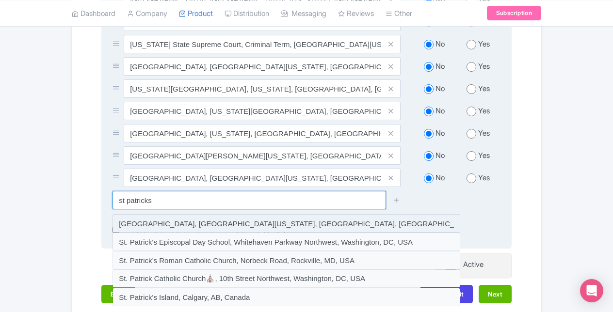
scroll to position [528, 0]
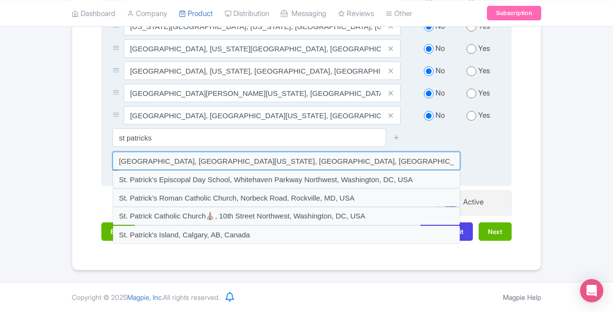
click at [203, 167] on input at bounding box center [286, 161] width 348 height 18
type input "St. Patrick's Cathedral, 5th Avenue, New York, NY, USA"
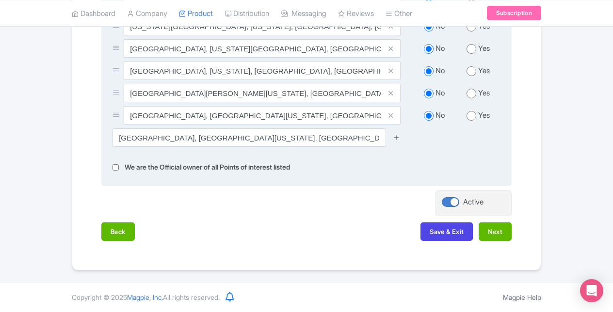
click at [397, 138] on icon at bounding box center [396, 137] width 7 height 7
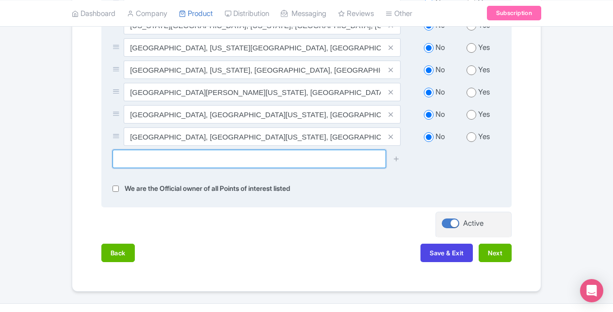
click at [161, 168] on input "text" at bounding box center [248, 159] width 273 height 18
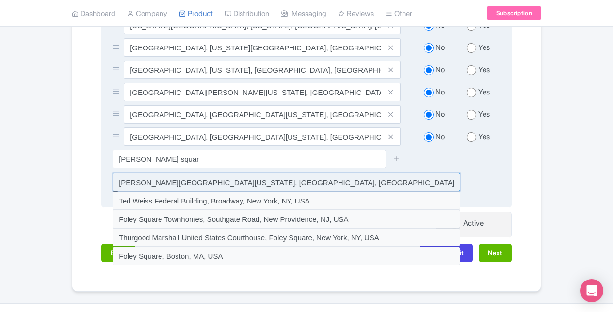
click at [154, 184] on input at bounding box center [286, 182] width 348 height 18
type input "Foley Square, Centre Street, New York, NY, USA"
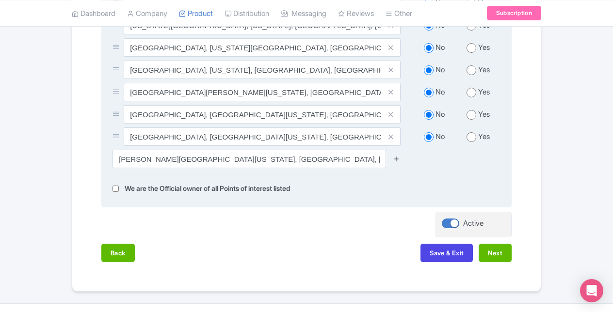
click at [398, 159] on icon at bounding box center [396, 158] width 7 height 7
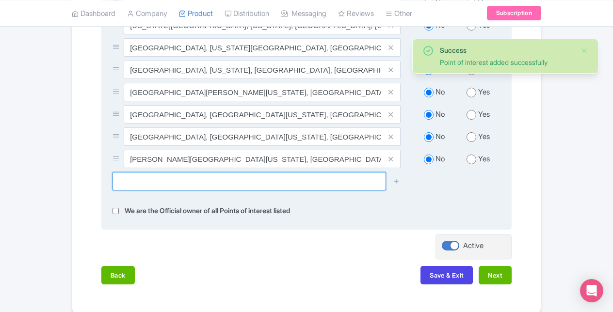
click at [248, 185] on input "text" at bounding box center [248, 181] width 273 height 18
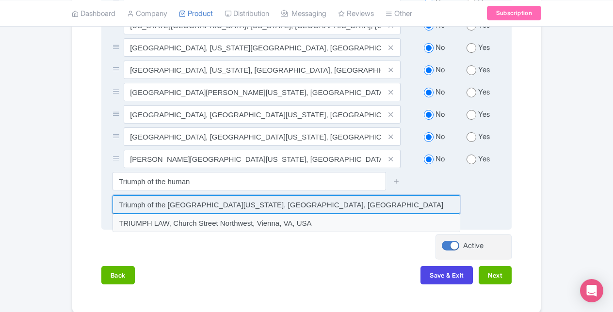
click at [209, 207] on input at bounding box center [286, 204] width 348 height 18
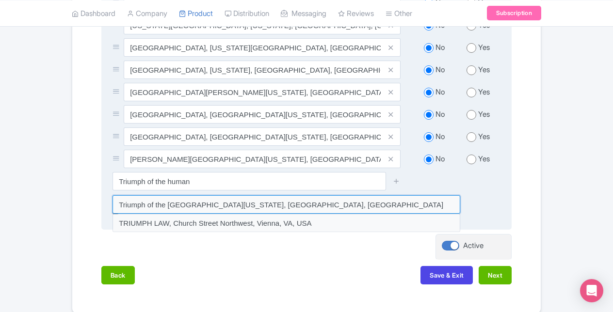
type input "Triumph of the Human Spirit, Centre Street, New York, NY, USA"
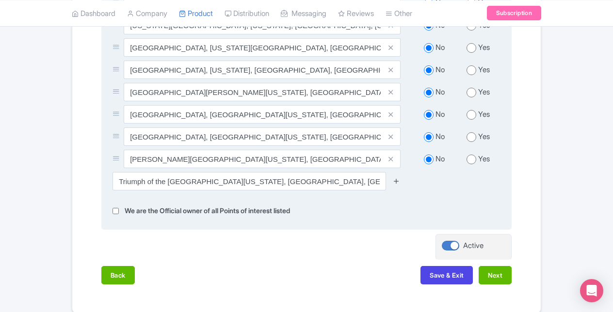
click at [398, 183] on icon at bounding box center [396, 180] width 7 height 7
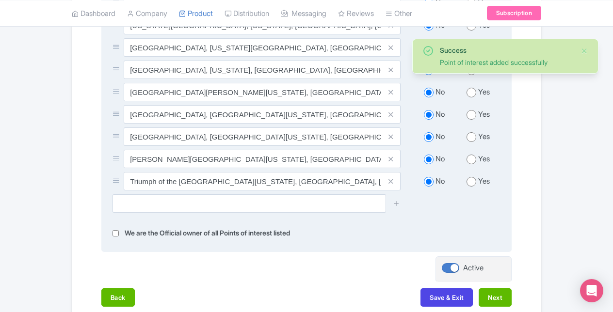
scroll to position [431, 0]
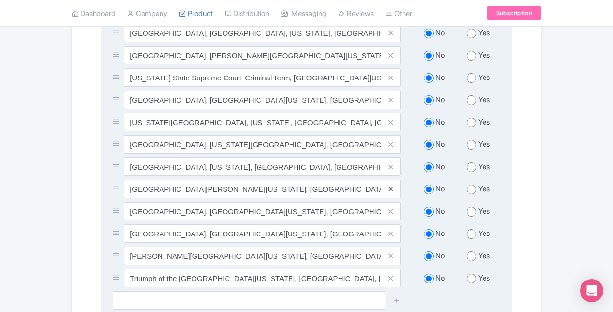
click at [391, 191] on icon at bounding box center [390, 189] width 4 height 7
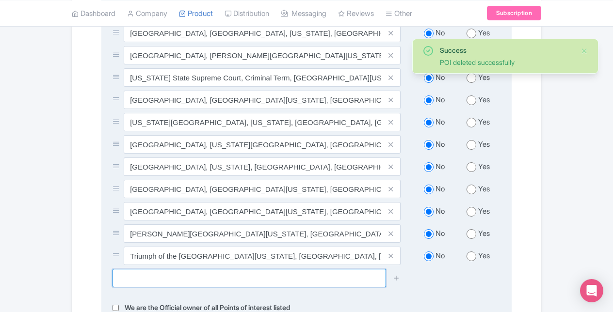
click at [199, 287] on input "text" at bounding box center [248, 278] width 273 height 18
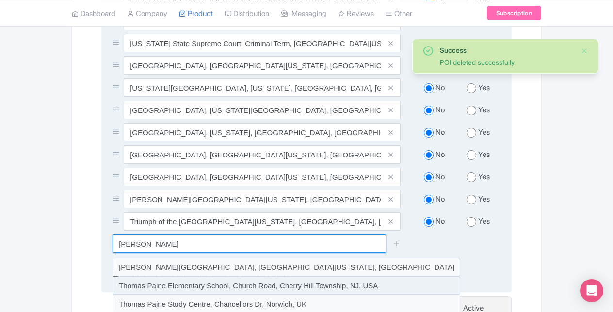
scroll to position [479, 0]
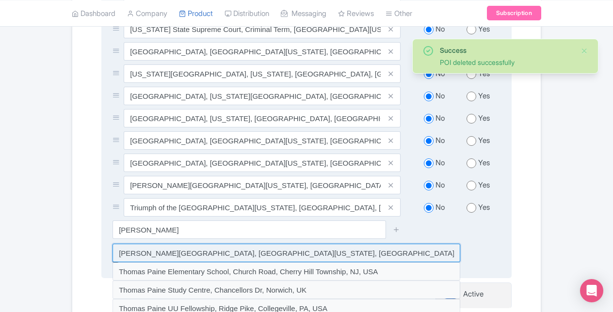
click at [194, 262] on input at bounding box center [286, 253] width 348 height 18
type input "Thomas Paine Park, Worth Street, New York, NY, USA"
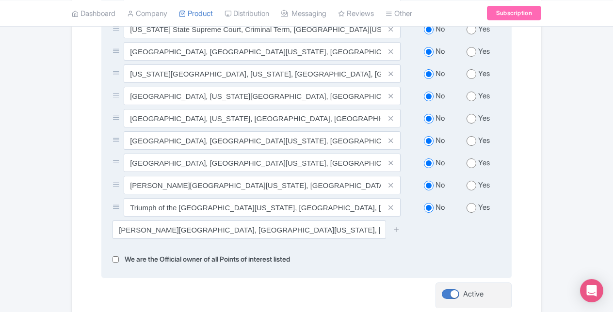
click at [391, 226] on div at bounding box center [396, 230] width 19 height 18
click at [393, 231] on icon at bounding box center [396, 229] width 7 height 7
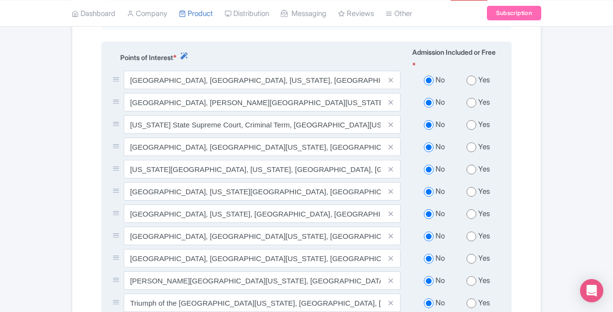
scroll to position [382, 0]
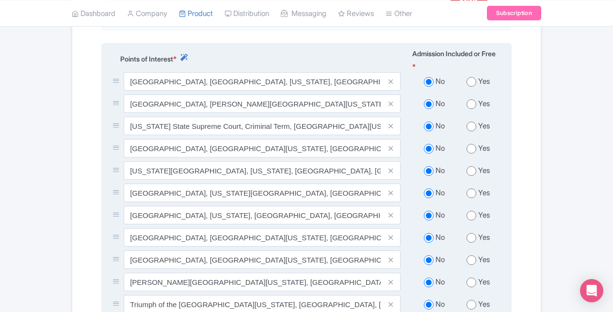
click at [468, 84] on input "radio" at bounding box center [471, 82] width 10 height 10
radio input "true"
click at [471, 107] on input "radio" at bounding box center [471, 104] width 10 height 10
radio input "true"
click at [472, 128] on input "radio" at bounding box center [471, 127] width 10 height 10
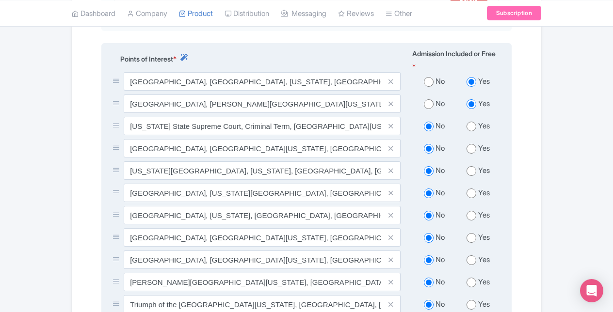
radio input "true"
click at [471, 151] on input "radio" at bounding box center [471, 149] width 10 height 10
radio input "true"
click at [471, 174] on input "radio" at bounding box center [471, 171] width 10 height 10
radio input "true"
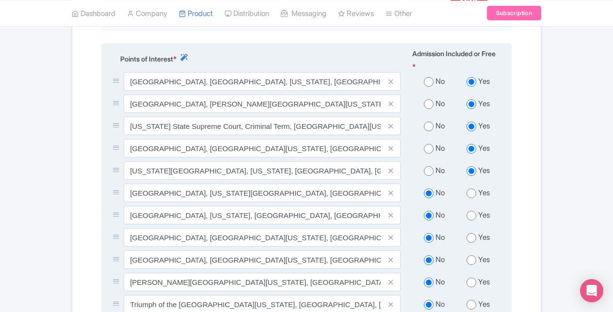
click at [470, 196] on input "radio" at bounding box center [471, 194] width 10 height 10
radio input "true"
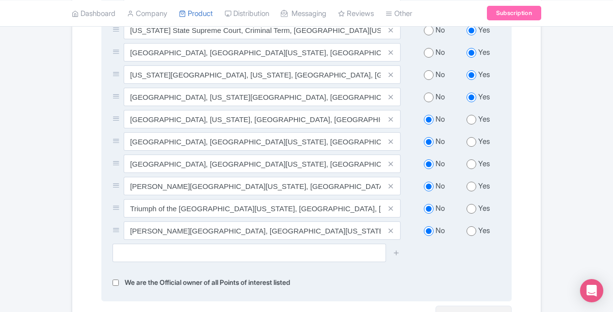
scroll to position [479, 0]
click at [467, 120] on input "radio" at bounding box center [471, 119] width 10 height 10
radio input "true"
click at [470, 144] on input "radio" at bounding box center [471, 141] width 10 height 10
radio input "true"
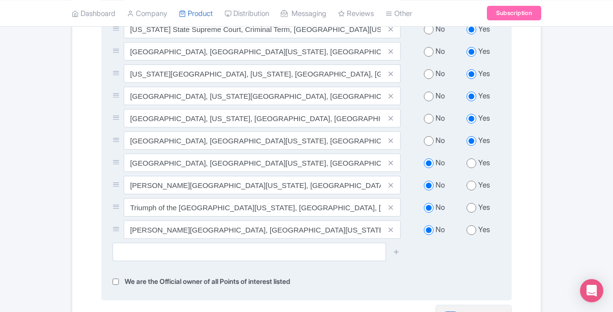
click at [470, 165] on input "radio" at bounding box center [471, 164] width 10 height 10
radio input "true"
click at [469, 190] on input "radio" at bounding box center [471, 186] width 10 height 10
radio input "true"
click at [470, 208] on input "radio" at bounding box center [471, 208] width 10 height 10
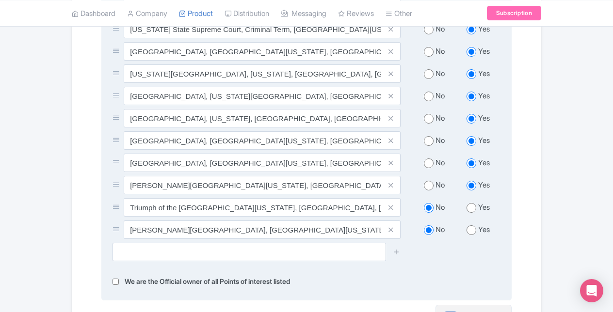
radio input "true"
click at [471, 233] on input "radio" at bounding box center [471, 230] width 10 height 10
radio input "true"
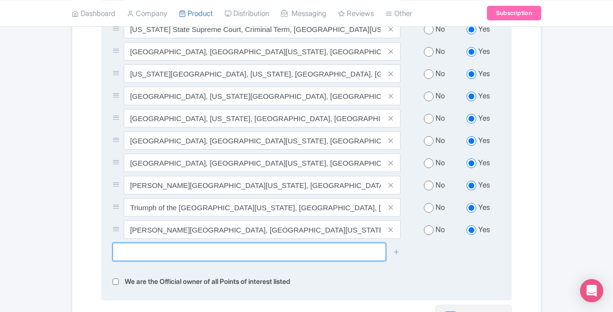
click at [264, 261] on input "text" at bounding box center [248, 252] width 273 height 18
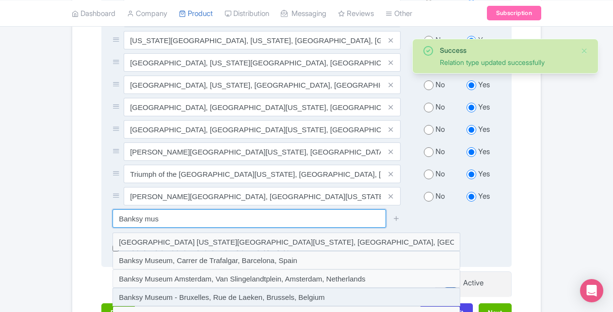
scroll to position [528, 0]
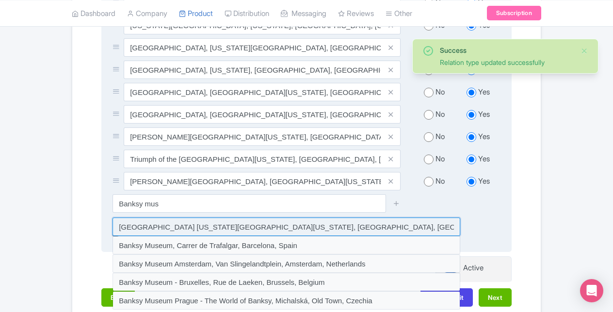
click at [180, 233] on input at bounding box center [286, 227] width 348 height 18
type input "Banksy Museum New York, Canal Street, New York, NY, USA"
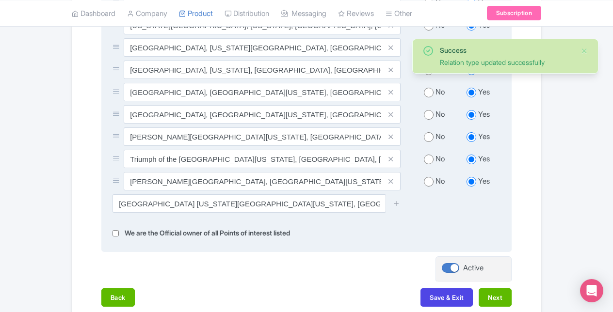
drag, startPoint x: 397, startPoint y: 206, endPoint x: 429, endPoint y: 224, distance: 37.3
click at [397, 206] on icon at bounding box center [396, 203] width 7 height 7
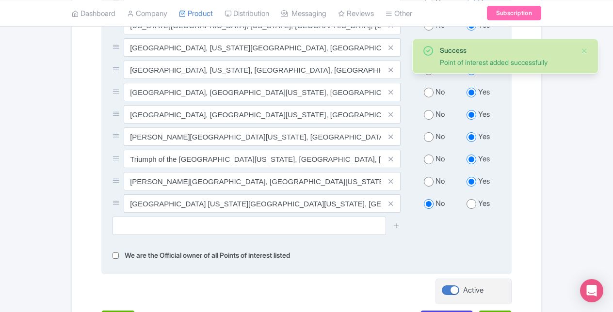
click at [463, 207] on div "Yes" at bounding box center [478, 203] width 44 height 11
click at [469, 207] on input "radio" at bounding box center [471, 204] width 10 height 10
radio input "true"
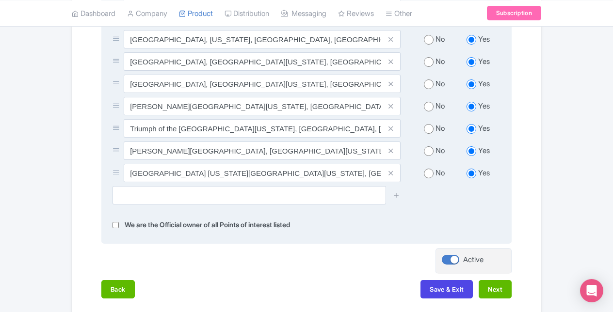
scroll to position [617, 0]
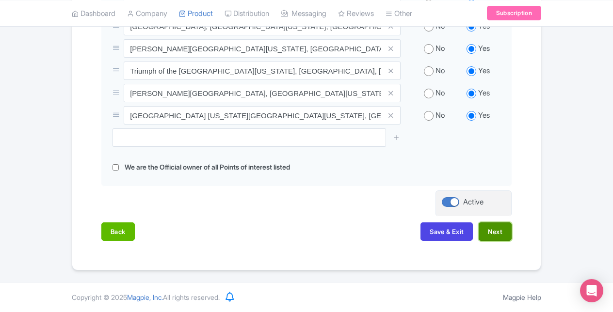
click at [495, 237] on button "Next" at bounding box center [495, 232] width 33 height 18
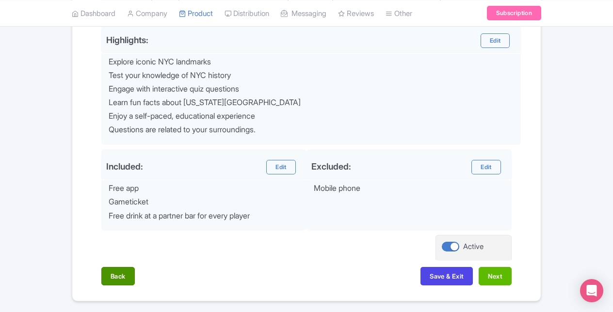
scroll to position [427, 0]
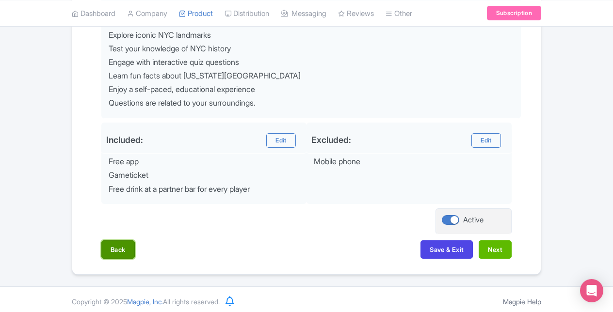
click at [130, 249] on button "Back" at bounding box center [117, 249] width 33 height 18
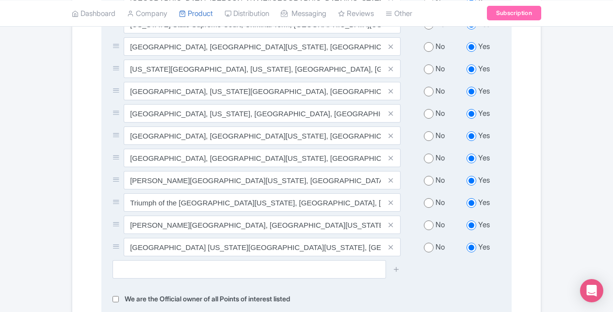
scroll to position [617, 0]
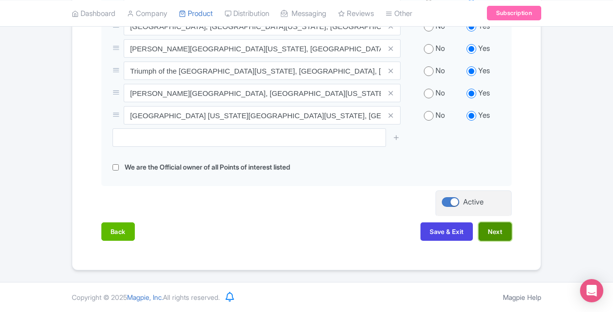
click at [501, 237] on button "Next" at bounding box center [495, 232] width 33 height 18
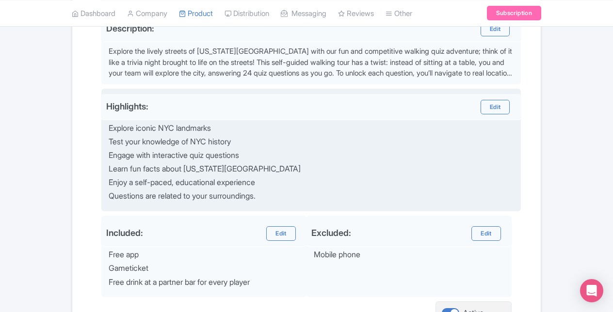
scroll to position [330, 0]
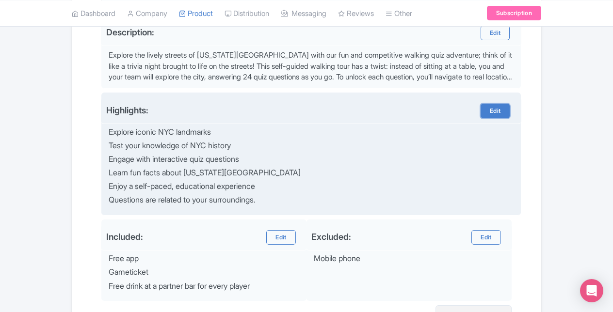
click at [490, 112] on link "Edit" at bounding box center [495, 111] width 29 height 15
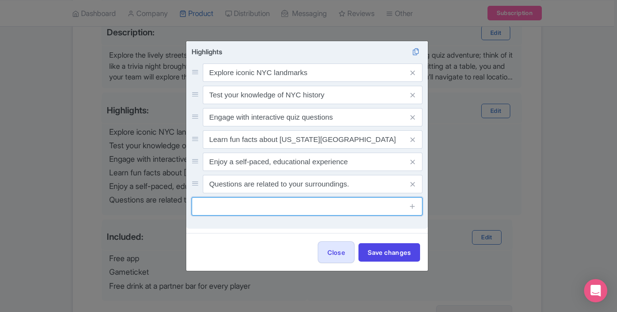
click at [233, 208] on input "text" at bounding box center [307, 206] width 231 height 18
type input "Enjoy free drinks"
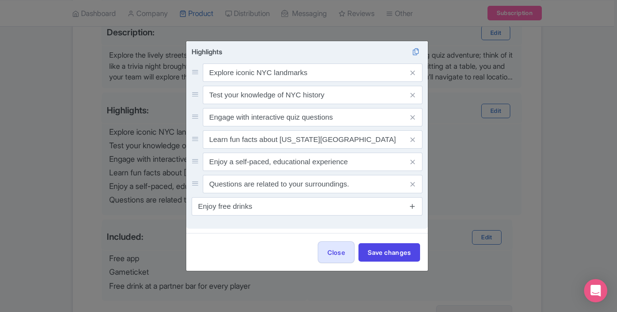
click at [412, 208] on icon at bounding box center [412, 206] width 7 height 7
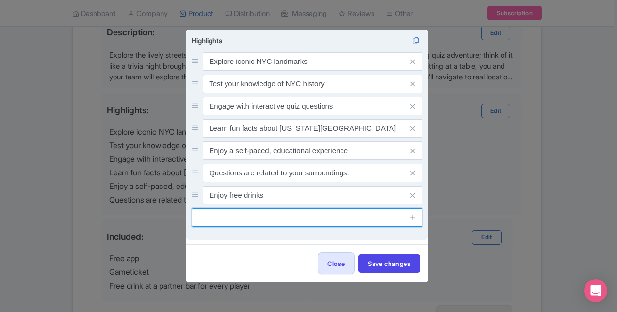
click at [359, 223] on input "text" at bounding box center [307, 217] width 231 height 18
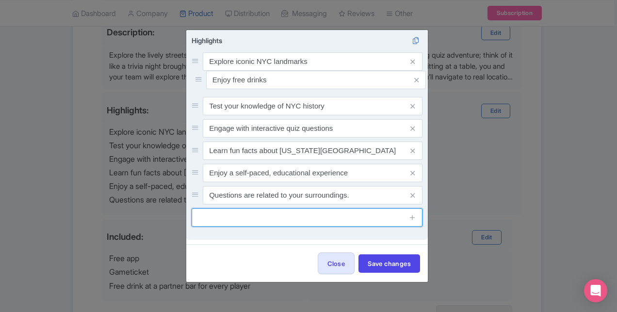
drag, startPoint x: 192, startPoint y: 196, endPoint x: 195, endPoint y: 80, distance: 115.9
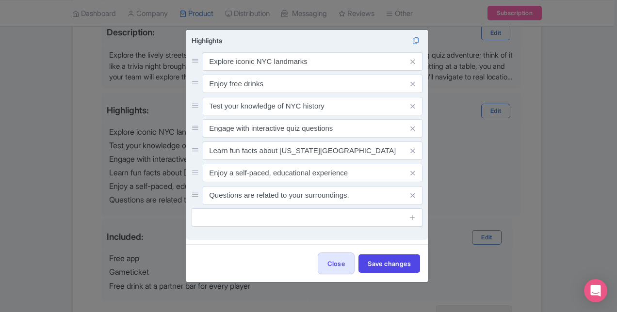
click at [192, 120] on div "Engage with interactive quiz questions" at bounding box center [307, 128] width 231 height 18
drag, startPoint x: 194, startPoint y: 132, endPoint x: 194, endPoint y: 112, distance: 19.9
click at [194, 111] on div "Explore iconic NYC landmarks Enjoy free drinks Test your knowledge of NYC histo…" at bounding box center [307, 128] width 231 height 152
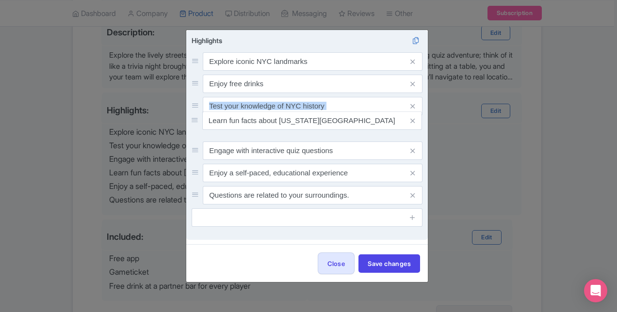
drag, startPoint x: 194, startPoint y: 112, endPoint x: 196, endPoint y: 123, distance: 10.4
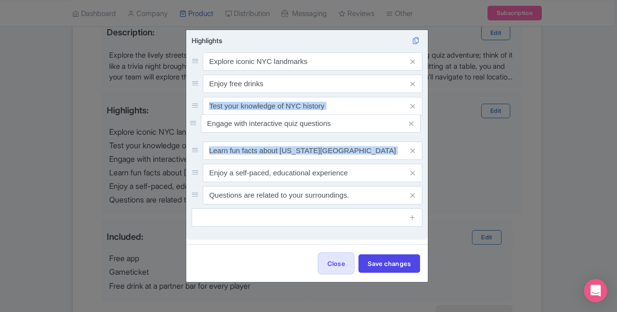
drag, startPoint x: 196, startPoint y: 151, endPoint x: 193, endPoint y: 124, distance: 26.8
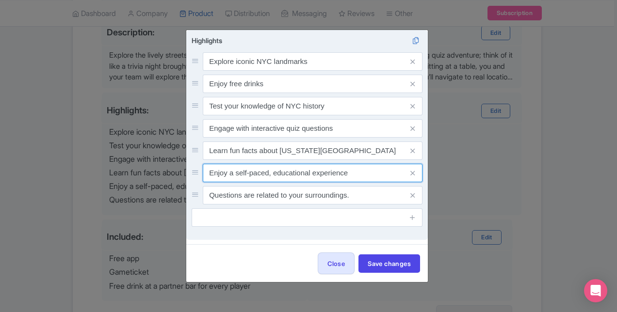
click at [262, 174] on input "Enjoy a self-paced, educational experience" at bounding box center [313, 173] width 220 height 18
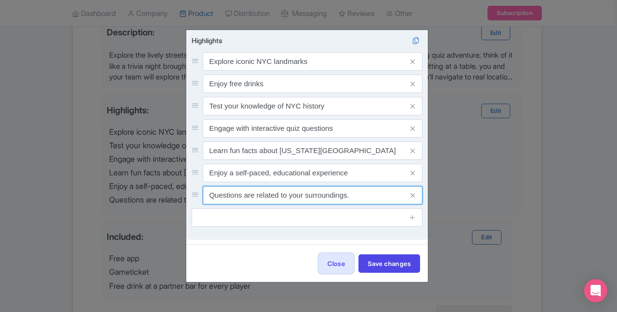
drag, startPoint x: 299, startPoint y: 192, endPoint x: 284, endPoint y: 195, distance: 14.9
click at [298, 192] on input "Questions are related to your surroundings." at bounding box center [313, 195] width 220 height 18
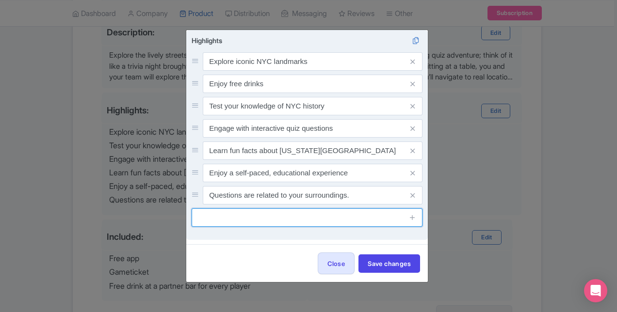
click at [244, 217] on input "text" at bounding box center [307, 217] width 231 height 18
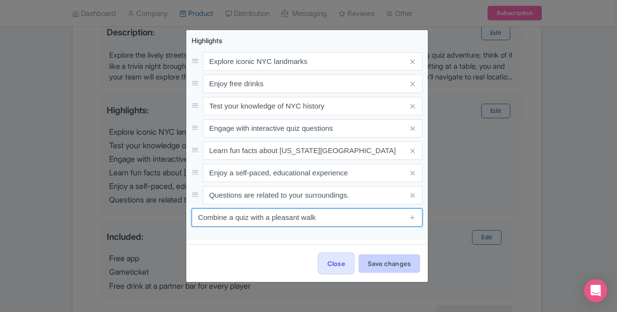
type input "Combine a quiz with a pleasant walk"
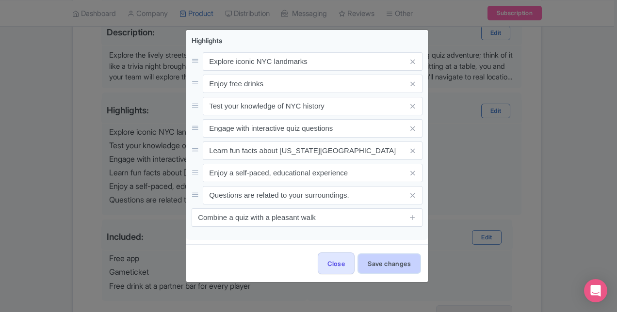
click at [385, 261] on button "Save changes" at bounding box center [389, 264] width 62 height 18
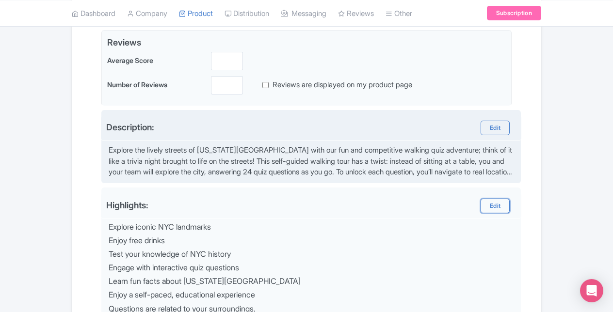
scroll to position [184, 0]
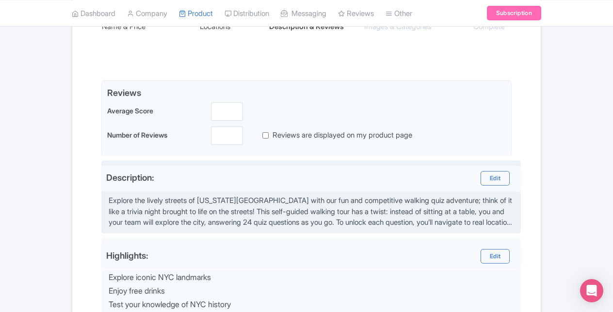
click at [384, 196] on div "Explore the lively streets of New York City with our fun and competitive walkin…" at bounding box center [312, 211] width 406 height 33
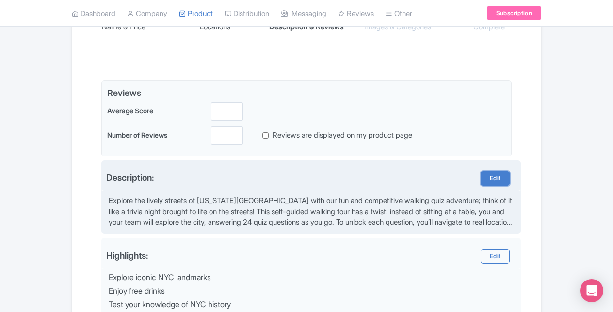
click at [503, 174] on link "Edit" at bounding box center [495, 178] width 29 height 15
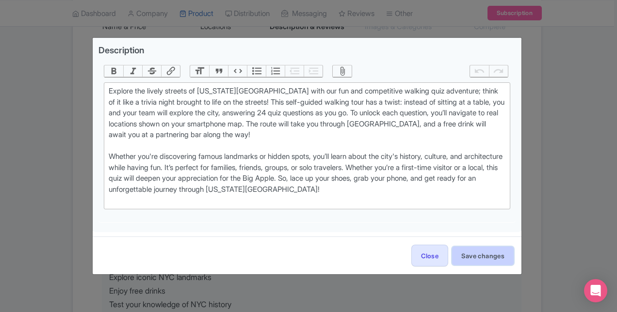
click at [476, 253] on button "Save changes" at bounding box center [483, 256] width 62 height 18
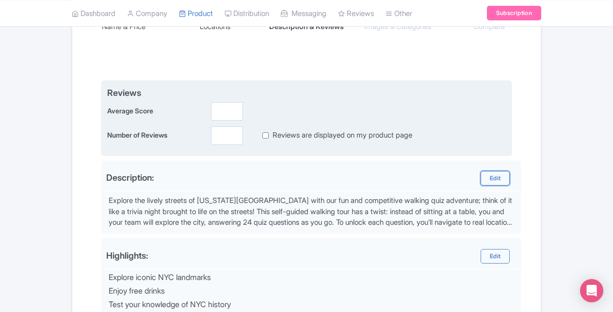
scroll to position [136, 0]
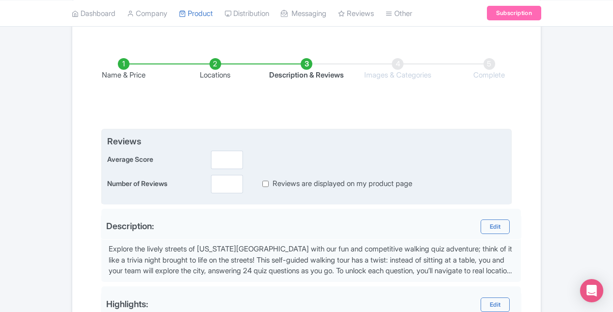
click at [267, 185] on input "Reviews are displayed on my product page" at bounding box center [265, 183] width 6 height 11
drag, startPoint x: 266, startPoint y: 183, endPoint x: 212, endPoint y: 177, distance: 53.7
click at [265, 183] on input "Reviews are displayed on my product page" at bounding box center [265, 183] width 6 height 11
checkbox input "false"
click at [220, 154] on input "number" at bounding box center [227, 160] width 32 height 18
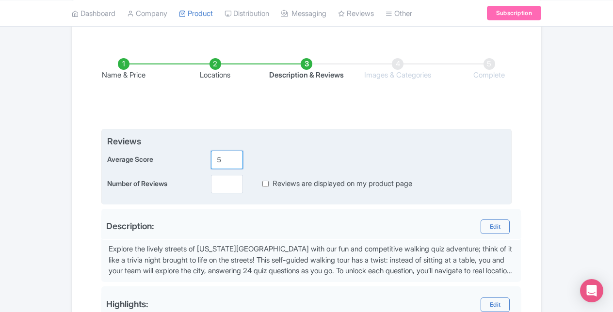
type input "5"
click at [214, 185] on input "number" at bounding box center [227, 184] width 32 height 18
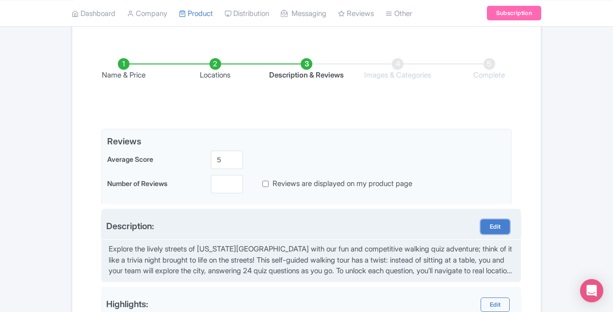
click at [488, 231] on link "Edit" at bounding box center [495, 227] width 29 height 15
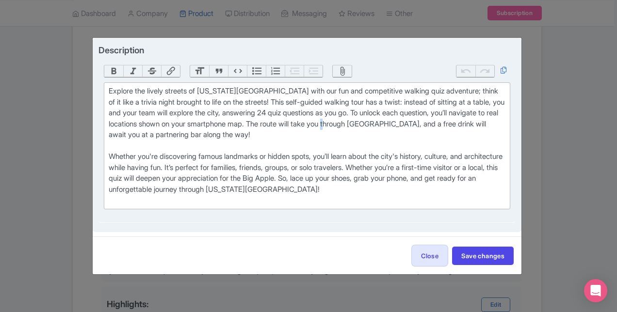
click at [409, 129] on div "Explore the lively streets of New York City with our fun and competitive walkin…" at bounding box center [307, 146] width 396 height 120
click at [345, 118] on div "Explore the lively streets of New York City with our fun and competitive walkin…" at bounding box center [307, 146] width 396 height 120
click at [298, 109] on div "Explore the lively streets of New York City with our fun and competitive walkin…" at bounding box center [307, 146] width 396 height 120
click at [366, 112] on div "Explore the lively streets of New York City with our fun and competitive walkin…" at bounding box center [307, 146] width 396 height 120
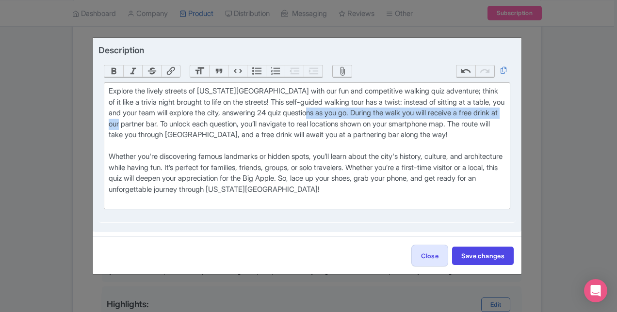
drag, startPoint x: 369, startPoint y: 112, endPoint x: 191, endPoint y: 126, distance: 178.0
click at [191, 126] on div "Explore the lively streets of New York City with our fun and competitive walkin…" at bounding box center [307, 146] width 396 height 120
copy div "During the walk you will receive a free drink at our partner bar."
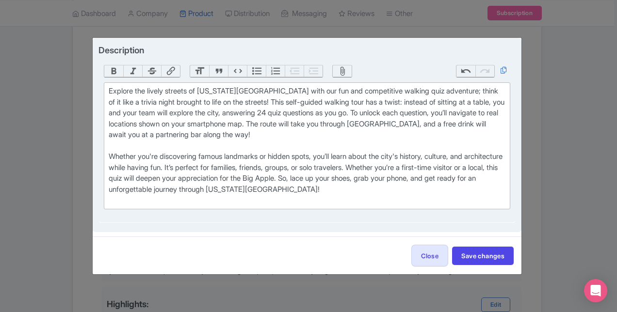
click at [246, 101] on div "Explore the lively streets of New York City with our fun and competitive walkin…" at bounding box center [307, 146] width 396 height 120
paste trix-editor "During the walk you will receive a free drink at our partner bar."
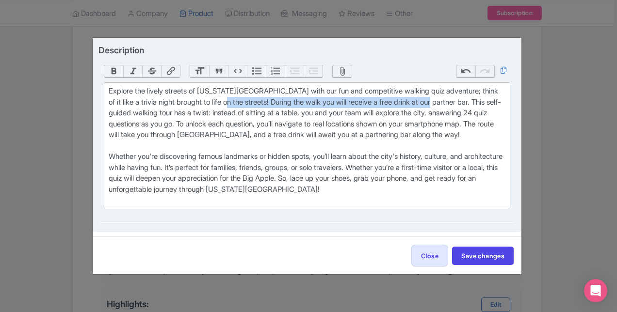
drag, startPoint x: 463, startPoint y: 103, endPoint x: 245, endPoint y: 102, distance: 217.2
click at [245, 102] on div "Explore the lively streets of New York City with our fun and competitive walkin…" at bounding box center [307, 146] width 396 height 120
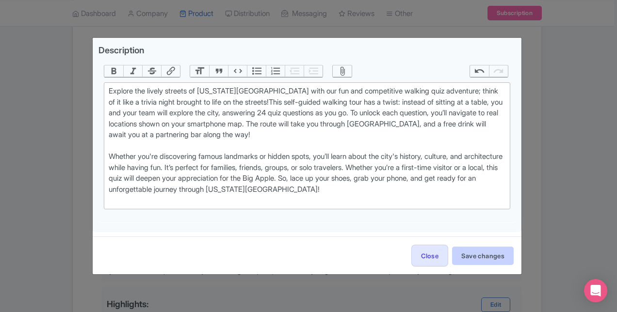
type trix-editor "<div>Explore the lively streets of New York City with our fun and competitive w…"
click at [478, 256] on button "Save changes" at bounding box center [483, 256] width 62 height 18
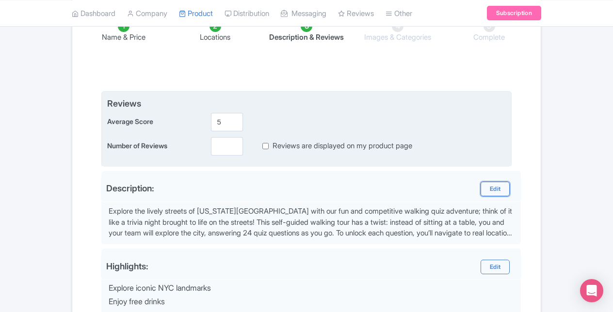
scroll to position [233, 0]
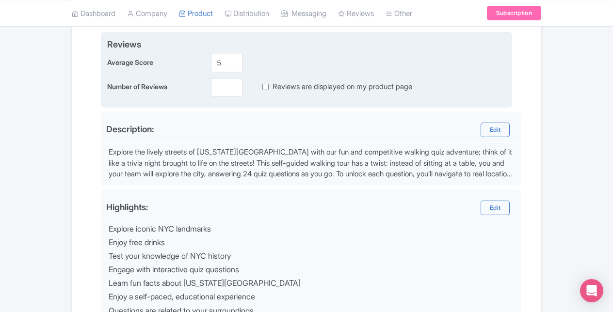
click at [329, 89] on label "Reviews are displayed on my product page" at bounding box center [342, 86] width 140 height 11
click at [269, 89] on input "Reviews are displayed on my product page" at bounding box center [265, 86] width 6 height 11
checkbox input "true"
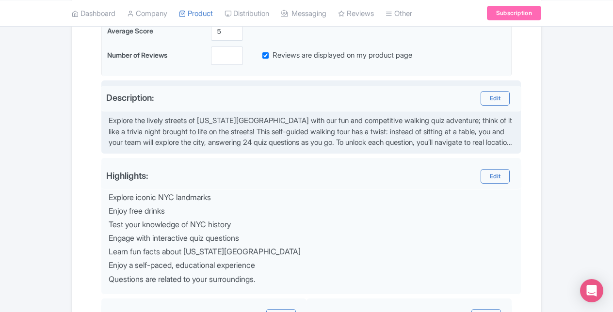
scroll to position [242, 0]
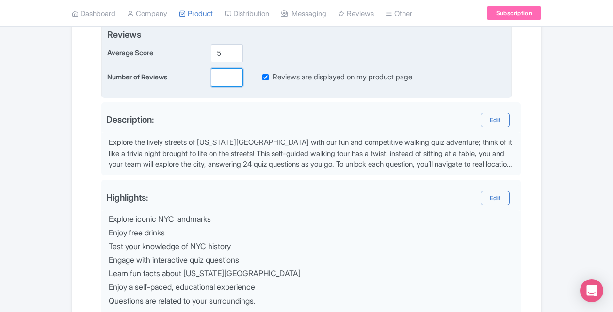
click at [239, 84] on input "number" at bounding box center [227, 77] width 32 height 18
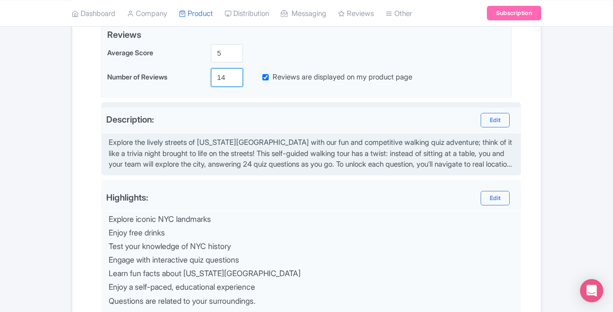
type input "14"
click at [317, 139] on div "Explore the lively streets of New York City with our fun and competitive walkin…" at bounding box center [312, 153] width 406 height 33
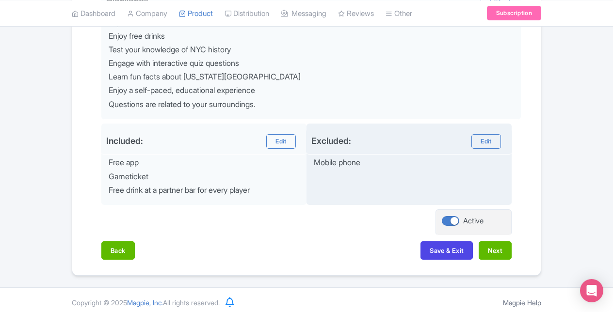
scroll to position [440, 0]
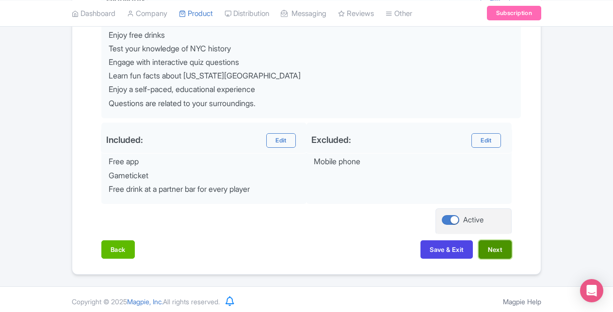
click at [501, 253] on button "Next" at bounding box center [495, 249] width 33 height 18
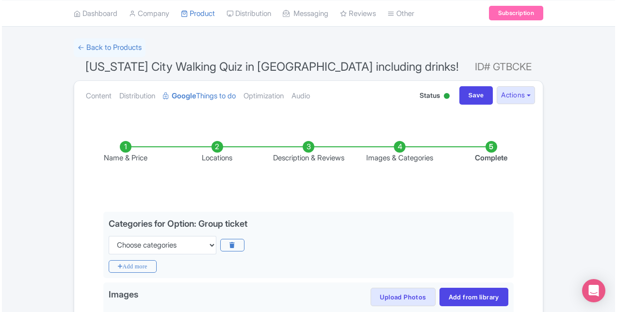
scroll to position [145, 0]
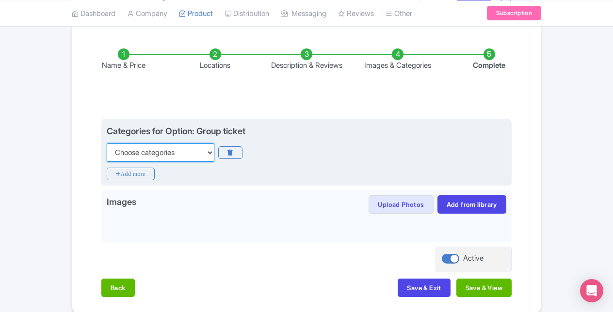
click at [160, 151] on select "Choose categories Adults Only Animals Audio Guide Beaches Bike Tours Boat Tours…" at bounding box center [161, 153] width 108 height 18
click at [318, 132] on div "Categories for Option: Group ticket Choose categories Adults Only Animals Audio…" at bounding box center [307, 143] width 400 height 37
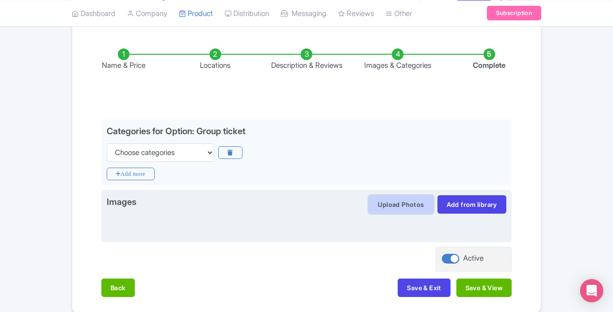
click at [422, 206] on button "Upload Photos" at bounding box center [401, 204] width 64 height 18
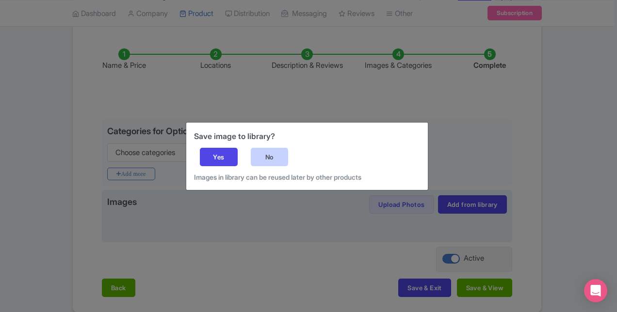
click at [278, 159] on div "No" at bounding box center [270, 157] width 38 height 18
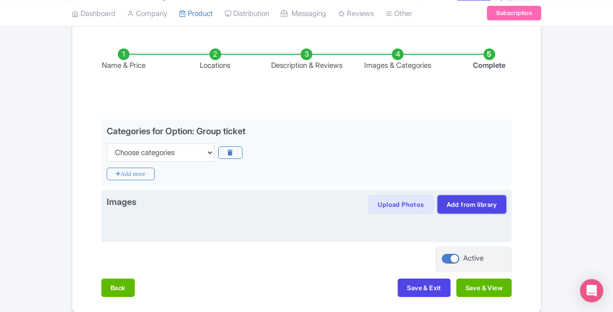
click at [459, 206] on link "Add from library" at bounding box center [471, 204] width 69 height 18
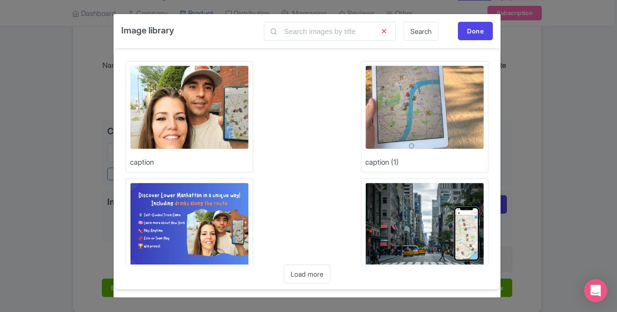
click at [185, 120] on img at bounding box center [189, 107] width 119 height 84
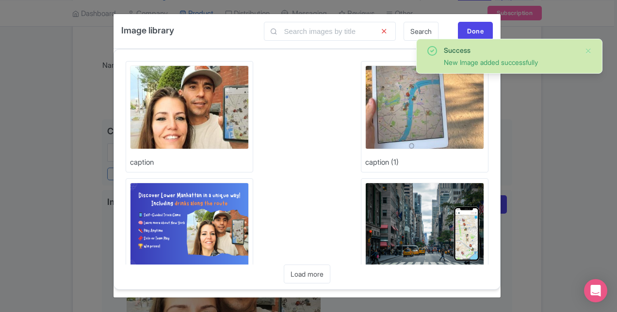
click at [169, 94] on img at bounding box center [189, 107] width 119 height 84
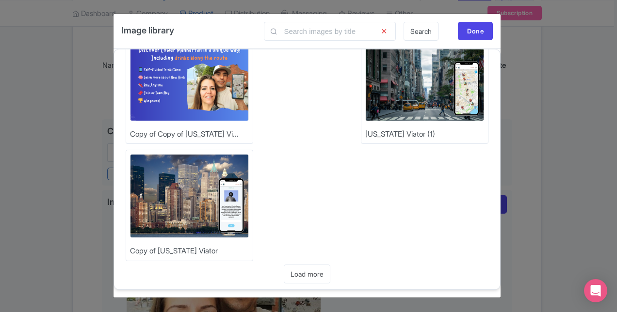
click at [202, 98] on img at bounding box center [189, 79] width 119 height 84
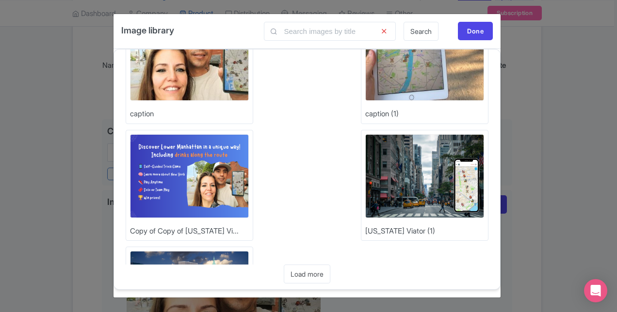
scroll to position [0, 0]
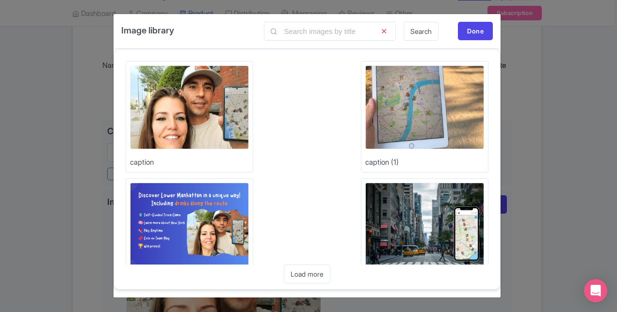
click at [429, 126] on img at bounding box center [424, 107] width 119 height 84
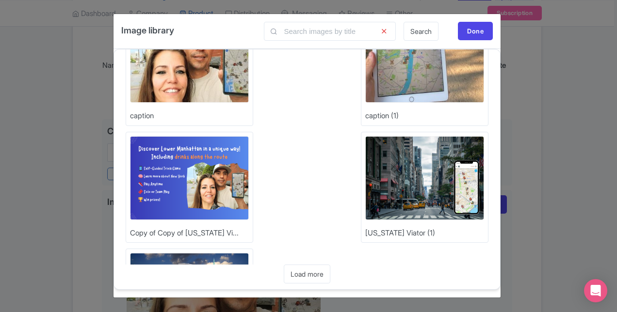
scroll to position [97, 0]
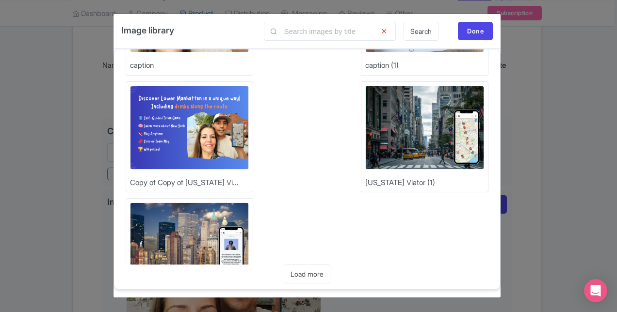
click at [440, 139] on img at bounding box center [424, 128] width 119 height 84
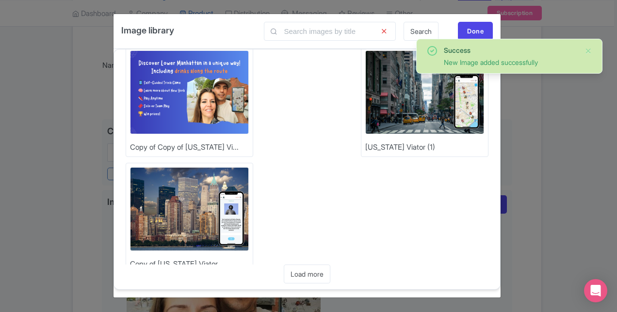
scroll to position [156, 0]
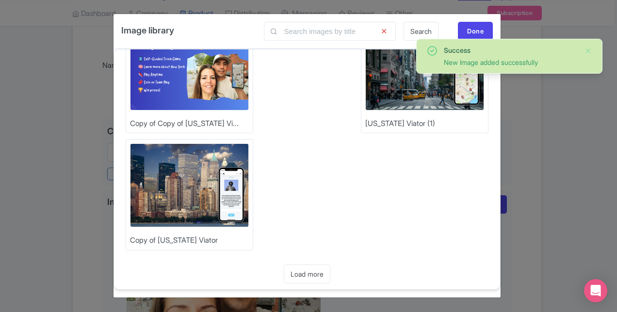
click at [214, 172] on img at bounding box center [189, 186] width 119 height 84
click at [303, 268] on link "Load more" at bounding box center [307, 274] width 47 height 19
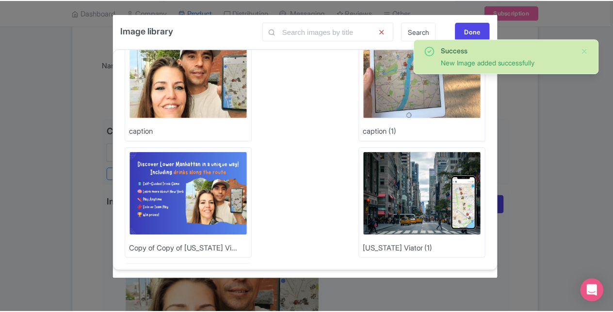
scroll to position [0, 0]
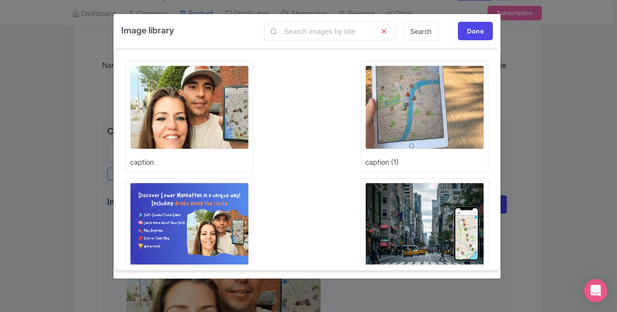
click at [213, 240] on img at bounding box center [189, 225] width 119 height 84
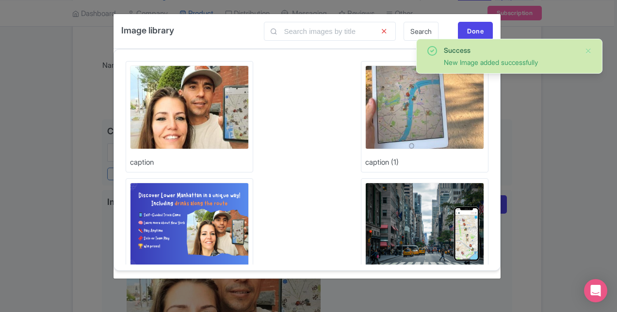
click at [184, 91] on img at bounding box center [189, 107] width 119 height 84
click at [472, 31] on div "Done" at bounding box center [475, 31] width 35 height 18
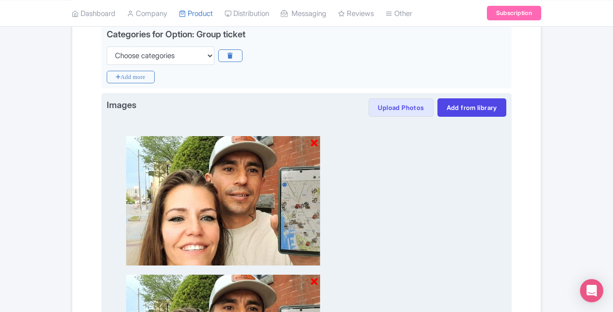
scroll to position [242, 0]
click at [314, 281] on icon at bounding box center [314, 282] width 7 height 10
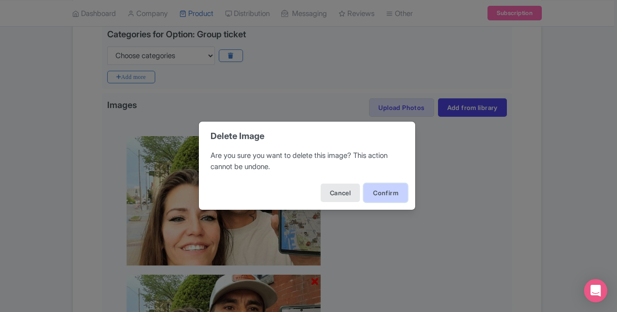
click at [376, 191] on button "Confirm" at bounding box center [386, 193] width 44 height 18
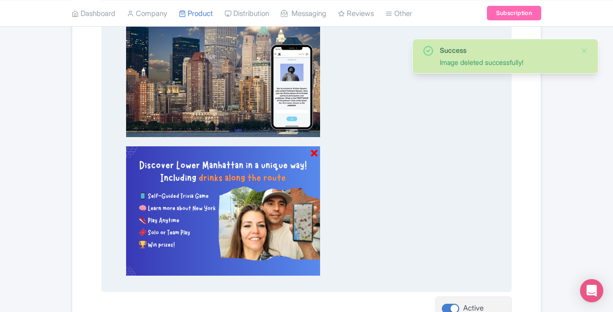
scroll to position [738, 0]
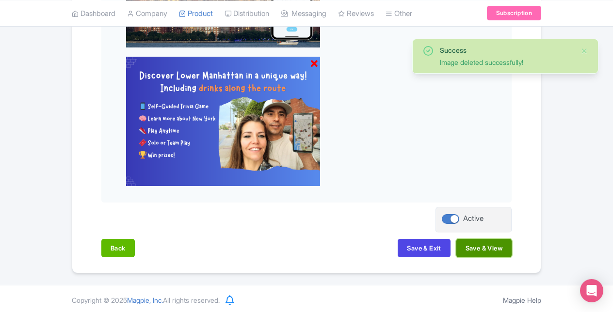
click at [479, 243] on button "Save & View" at bounding box center [483, 248] width 55 height 18
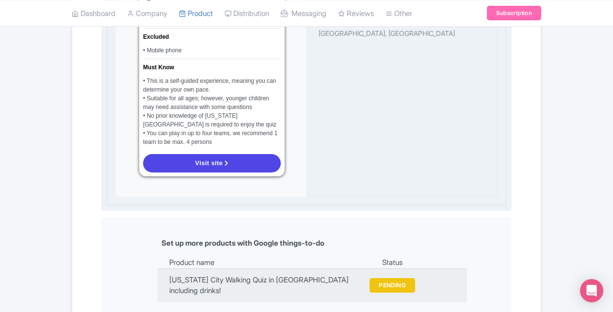
scroll to position [1091, 0]
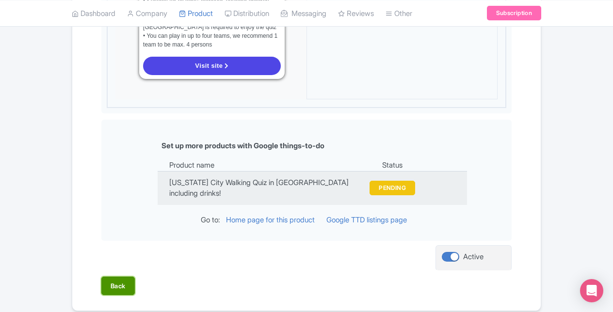
click at [118, 277] on button "Back" at bounding box center [117, 286] width 33 height 18
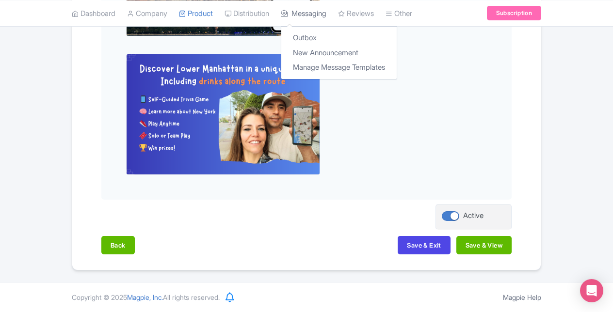
scroll to position [738, 0]
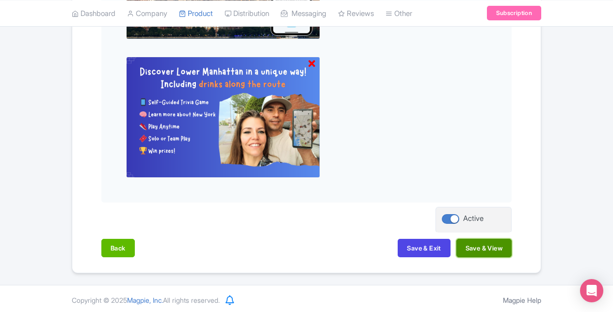
click at [498, 248] on button "Save & View" at bounding box center [483, 248] width 55 height 18
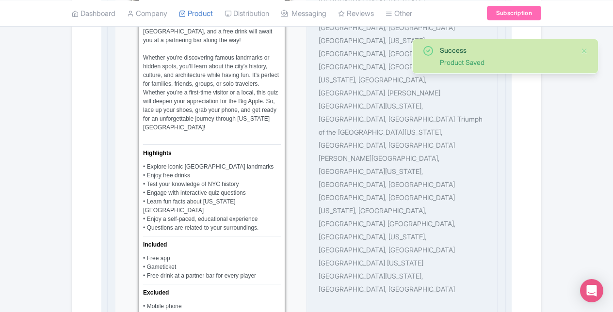
scroll to position [932, 0]
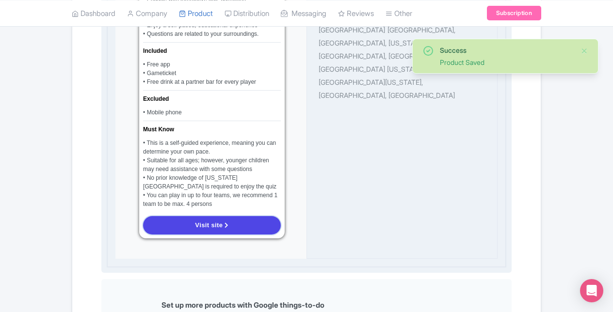
click at [244, 216] on link "Visit site" at bounding box center [212, 225] width 138 height 18
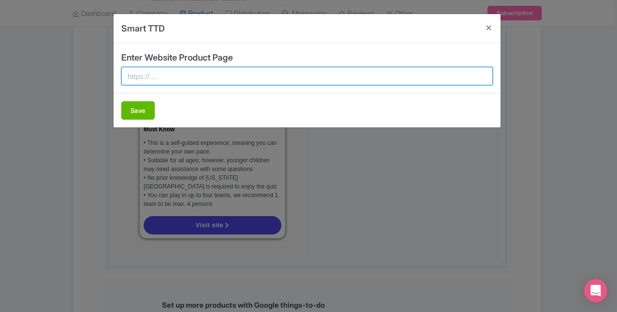
click at [152, 69] on input "text" at bounding box center [306, 76] width 371 height 18
type input "https://walking-quiz.com/new-york"
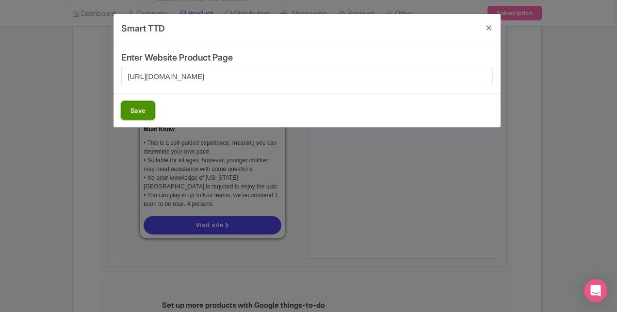
click at [147, 112] on button "Save" at bounding box center [137, 110] width 33 height 18
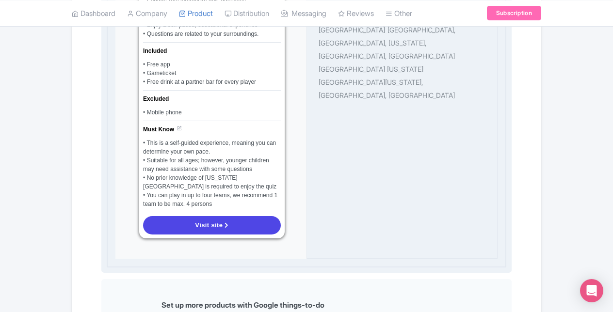
click at [234, 174] on div "• No prior knowledge of New York City is required to enjoy the quiz" at bounding box center [212, 182] width 138 height 17
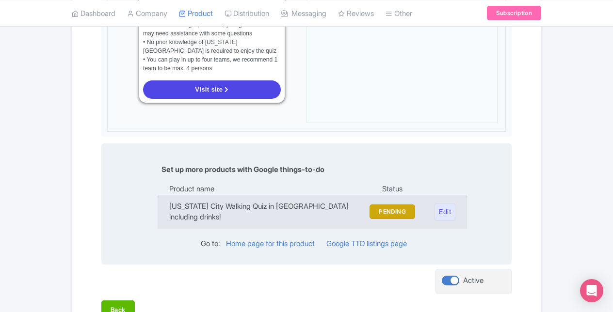
scroll to position [1091, 0]
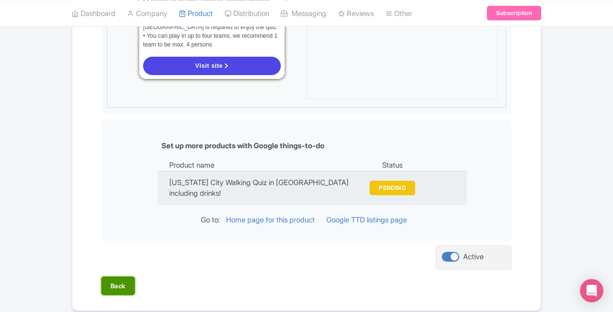
click at [113, 277] on button "Back" at bounding box center [117, 286] width 33 height 18
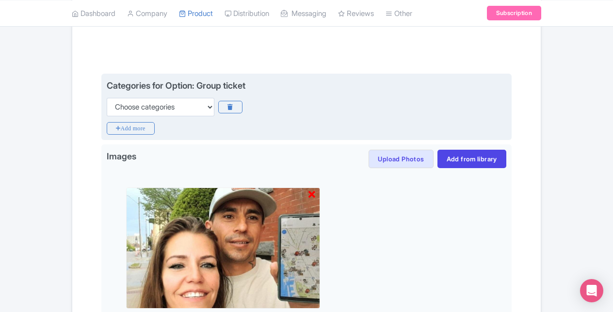
scroll to position [156, 0]
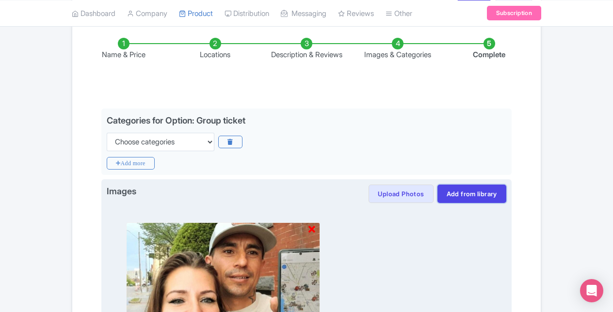
click at [465, 192] on link "Add from library" at bounding box center [471, 194] width 69 height 18
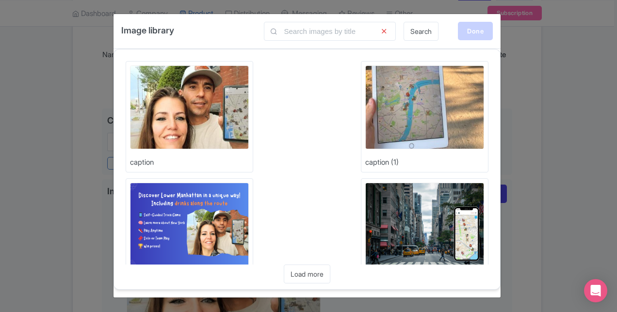
click at [484, 33] on div "Done" at bounding box center [475, 31] width 35 height 18
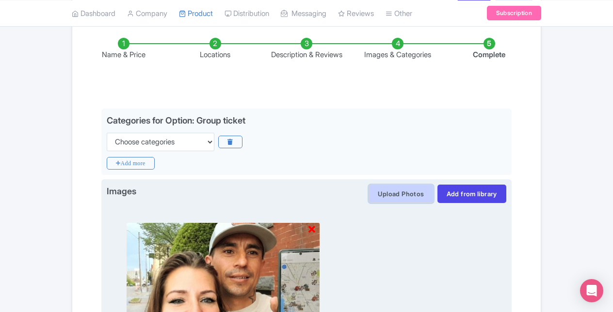
click at [427, 192] on button "Upload Photos" at bounding box center [401, 194] width 64 height 18
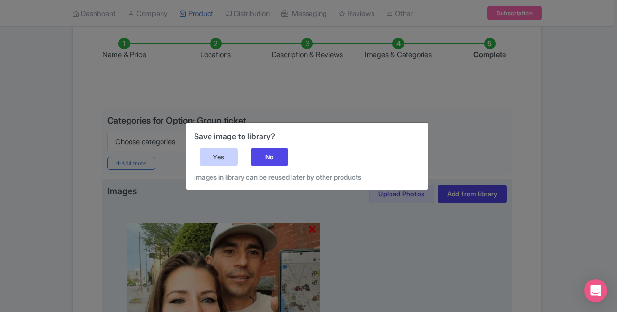
click at [225, 165] on div "Yes" at bounding box center [219, 157] width 38 height 18
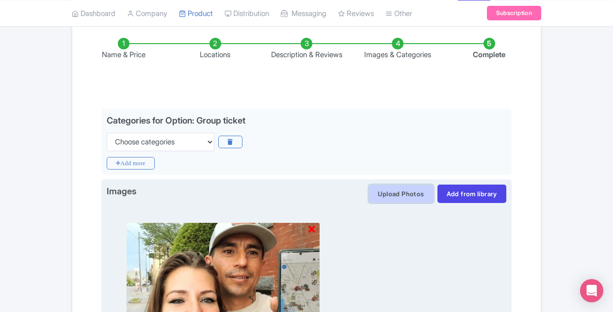
click at [379, 190] on button "Upload Photos" at bounding box center [401, 194] width 64 height 18
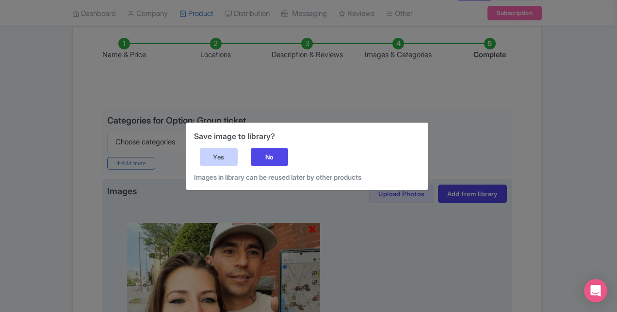
click at [235, 158] on div "Yes" at bounding box center [219, 157] width 38 height 18
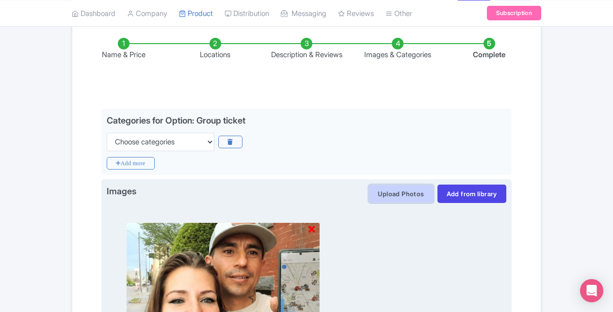
click at [401, 187] on button "Upload Photos" at bounding box center [401, 194] width 64 height 18
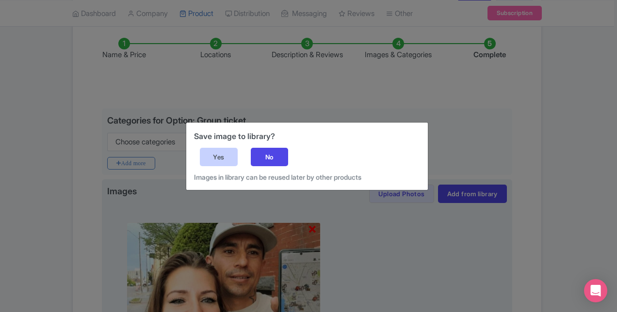
click at [208, 152] on div "Yes" at bounding box center [219, 157] width 38 height 18
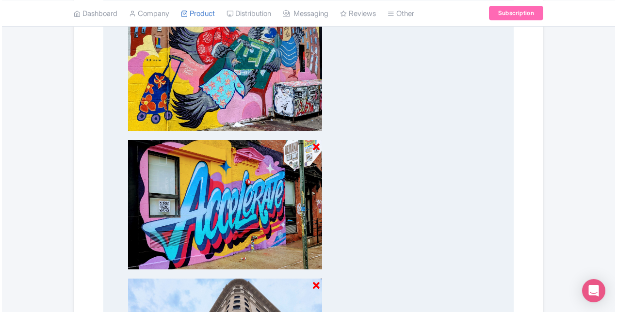
scroll to position [1077, 0]
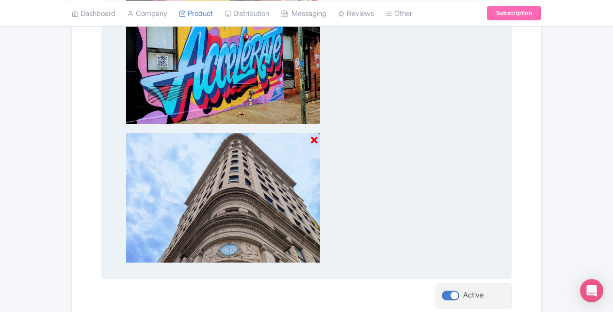
click at [311, 138] on icon at bounding box center [314, 141] width 7 height 10
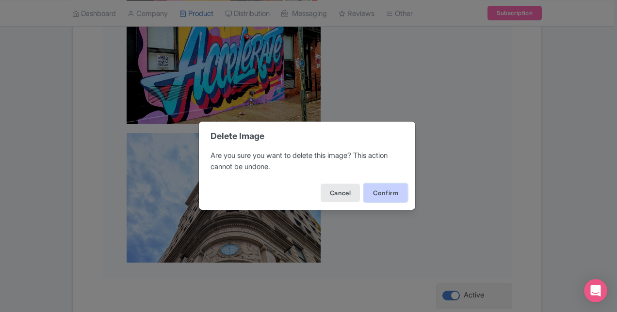
click at [364, 186] on button "Confirm" at bounding box center [386, 193] width 44 height 18
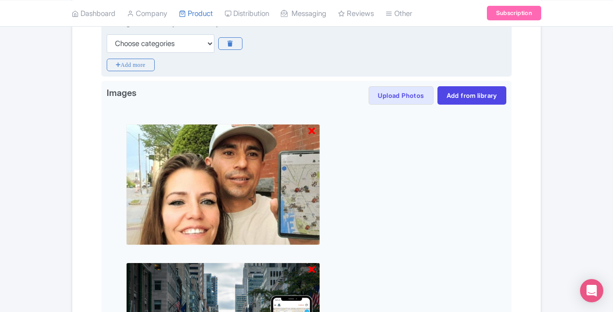
scroll to position [143, 0]
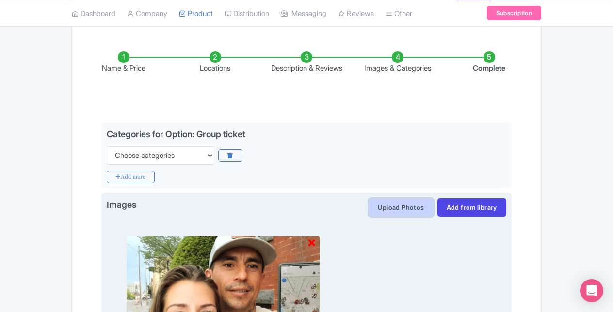
click at [403, 204] on button "Upload Photos" at bounding box center [401, 207] width 64 height 18
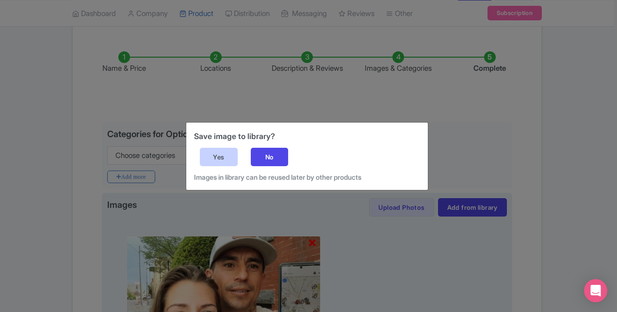
click at [227, 158] on div "Yes" at bounding box center [219, 157] width 38 height 18
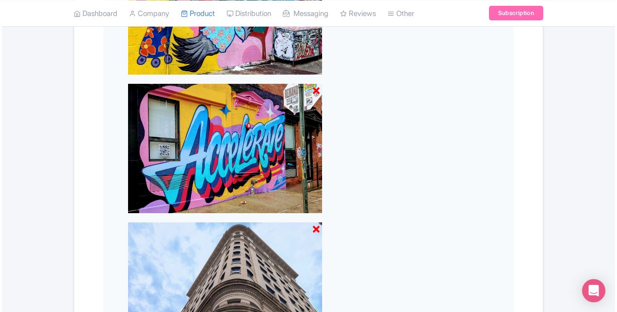
scroll to position [1154, 0]
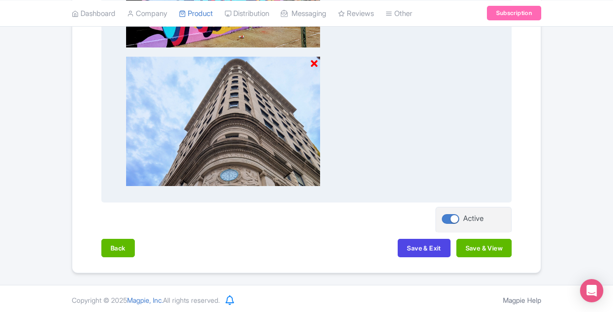
click at [317, 59] on icon at bounding box center [314, 64] width 7 height 10
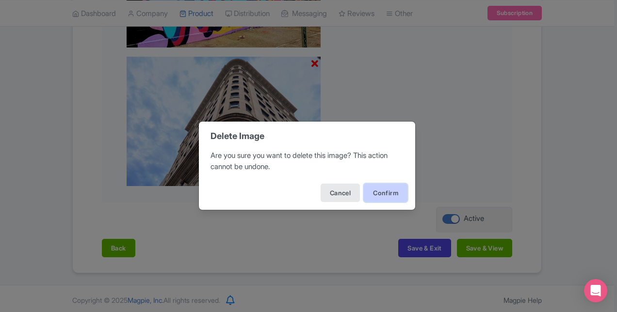
click at [371, 188] on button "Confirm" at bounding box center [386, 193] width 44 height 18
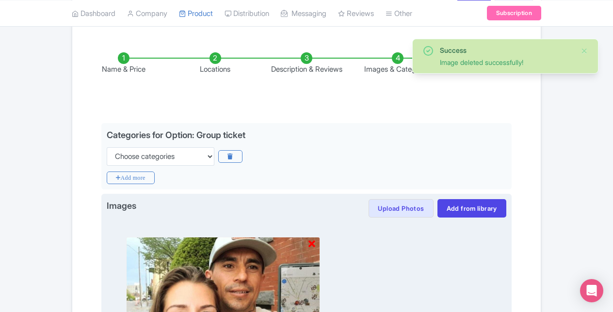
scroll to position [242, 0]
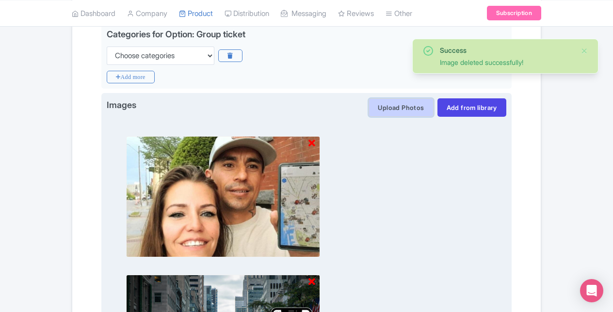
click at [412, 104] on button "Upload Photos" at bounding box center [401, 107] width 64 height 18
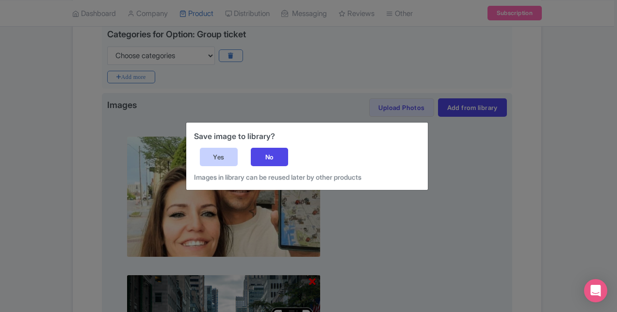
click at [223, 161] on div "Yes" at bounding box center [219, 157] width 38 height 18
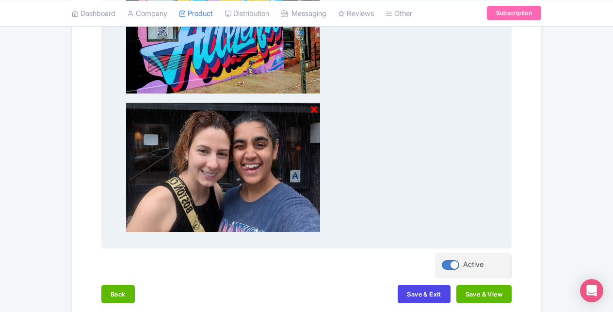
scroll to position [1154, 0]
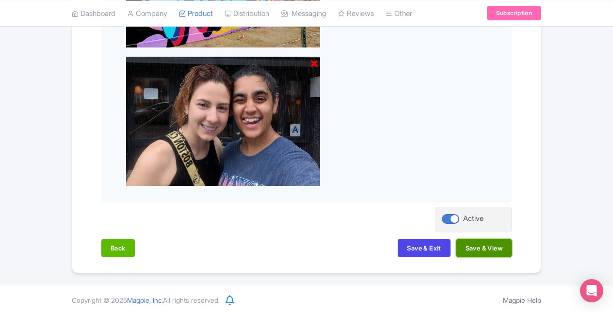
click at [497, 250] on button "Save & View" at bounding box center [483, 248] width 55 height 18
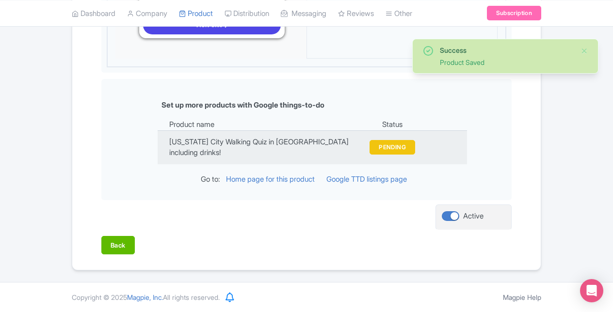
scroll to position [1091, 0]
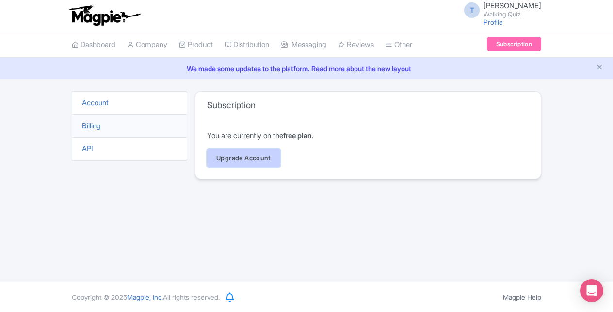
click at [238, 162] on link "Upgrade Account" at bounding box center [243, 158] width 73 height 18
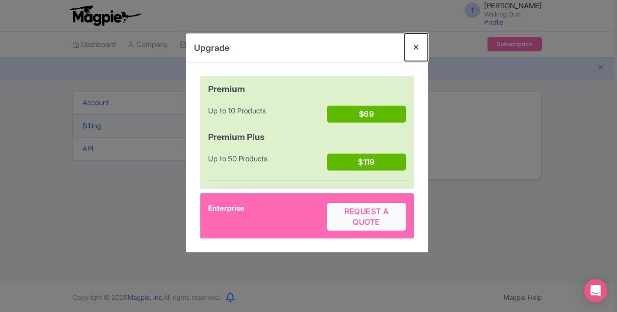
click at [412, 49] on button "Close" at bounding box center [415, 47] width 23 height 28
